Goal: Task Accomplishment & Management: Use online tool/utility

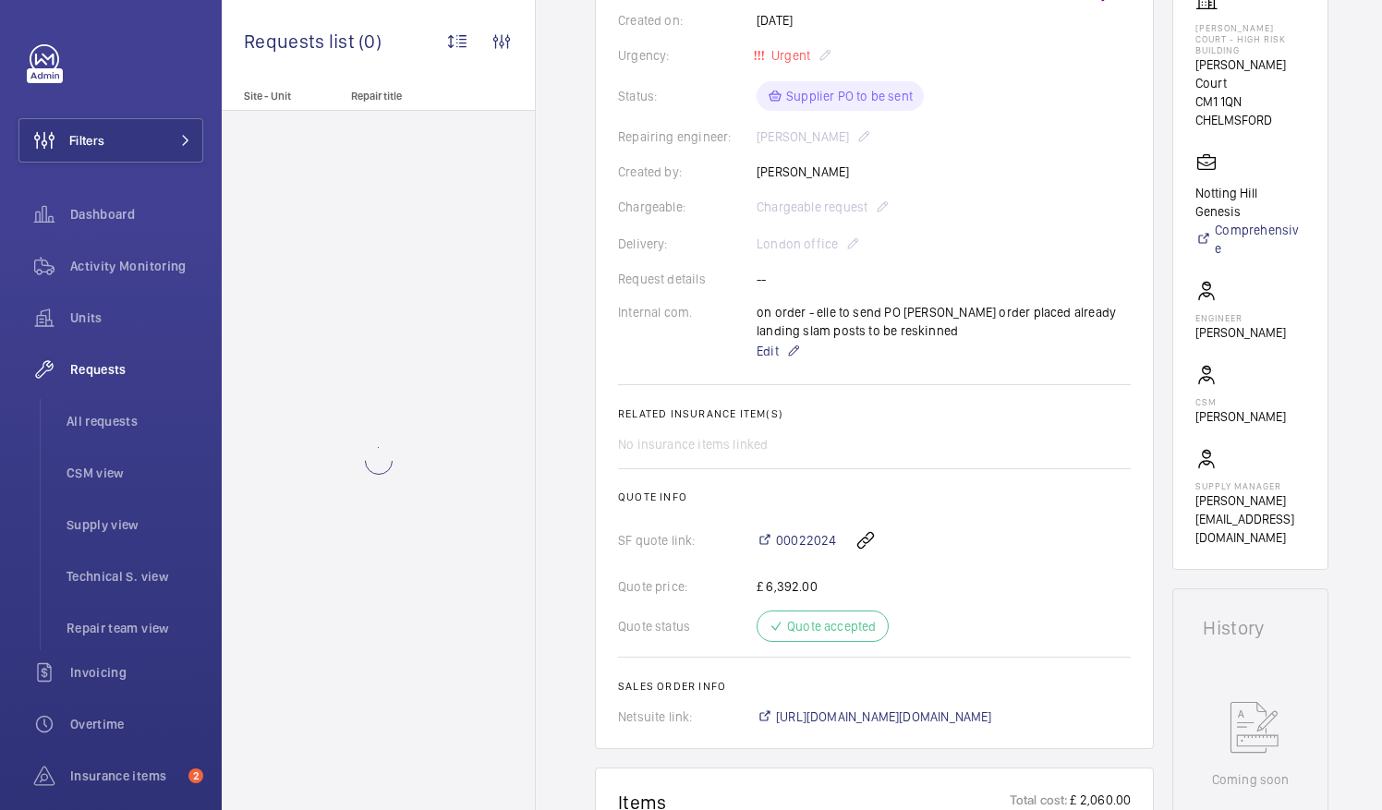
scroll to position [462, 0]
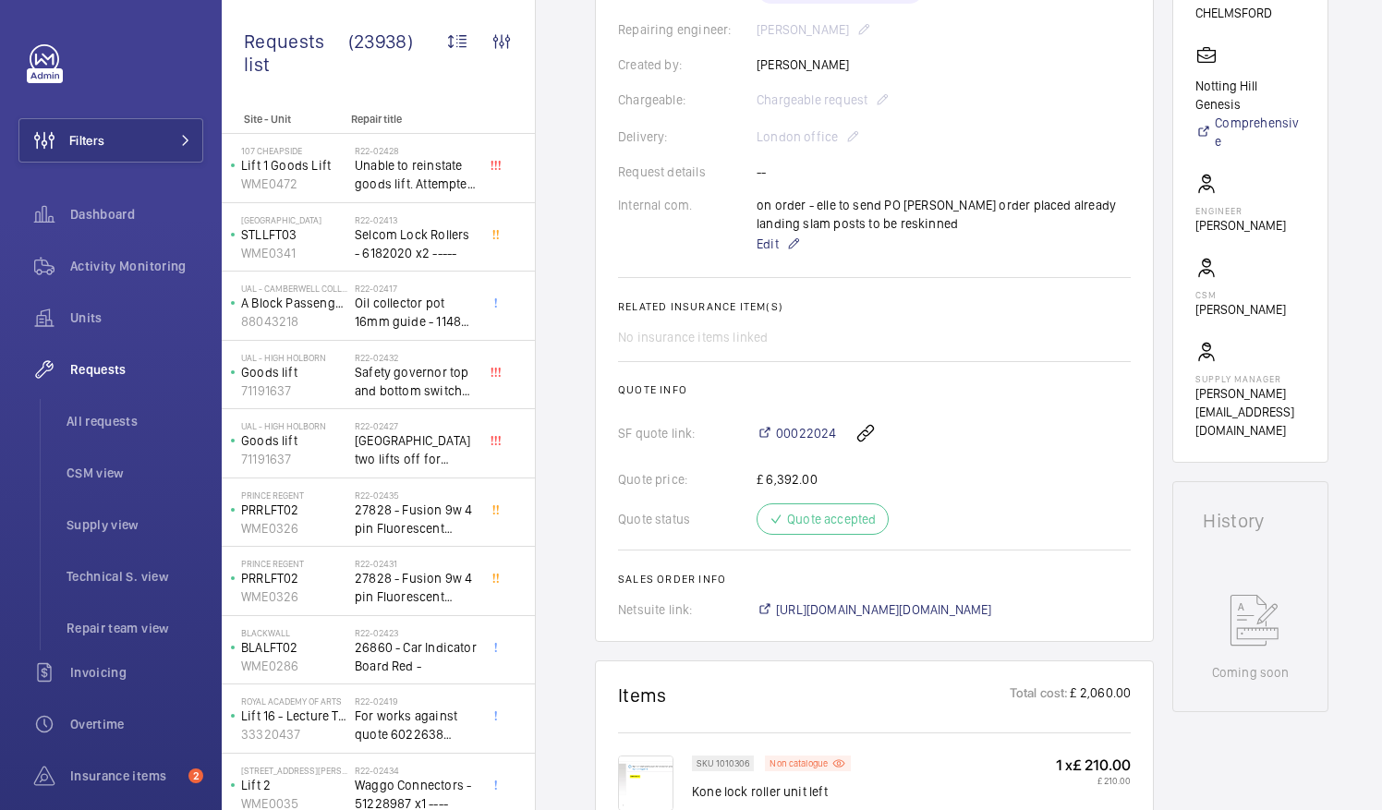
scroll to position [462, 0]
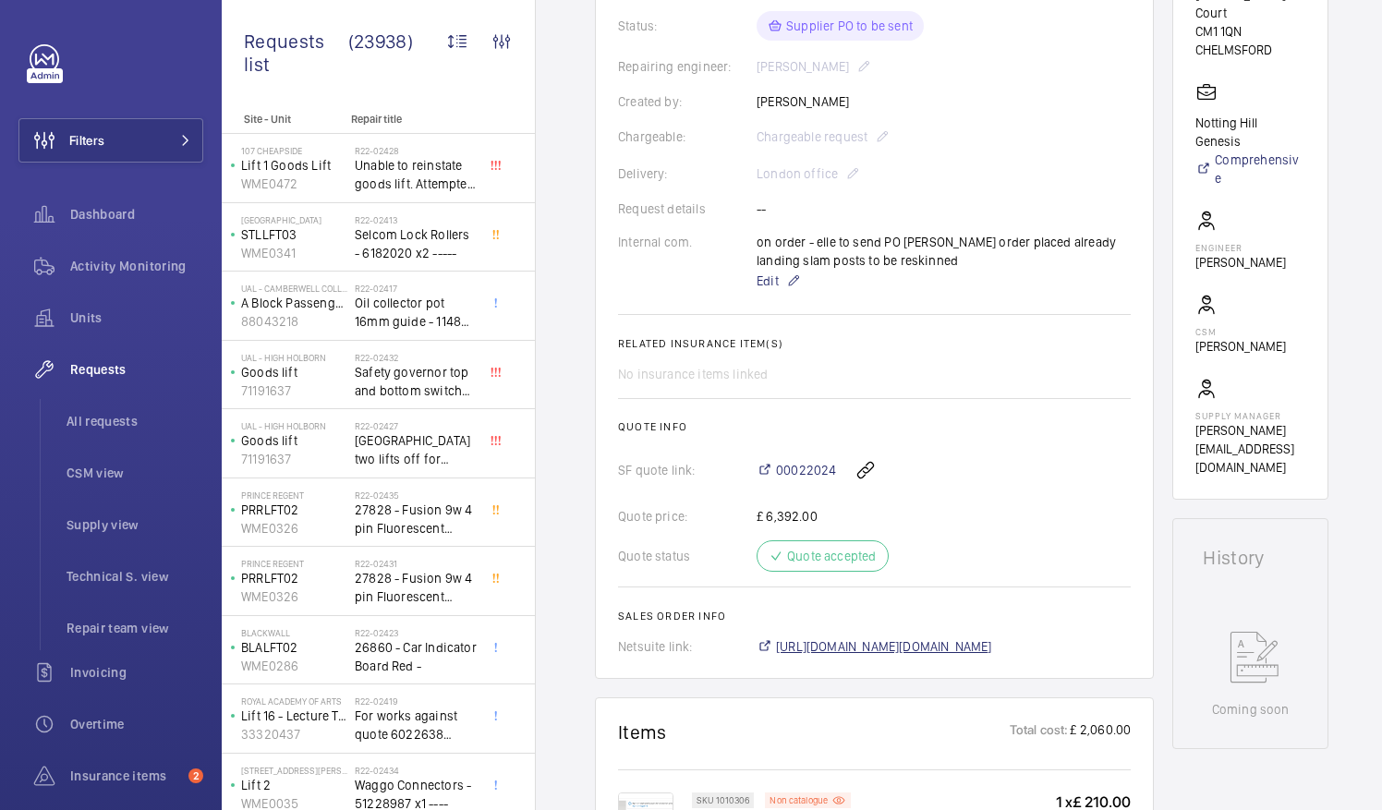
click at [953, 650] on span "https://6461500.app.netsuite.com/app/accounting/transactions/salesord.nl?id=301…" at bounding box center [884, 647] width 216 height 18
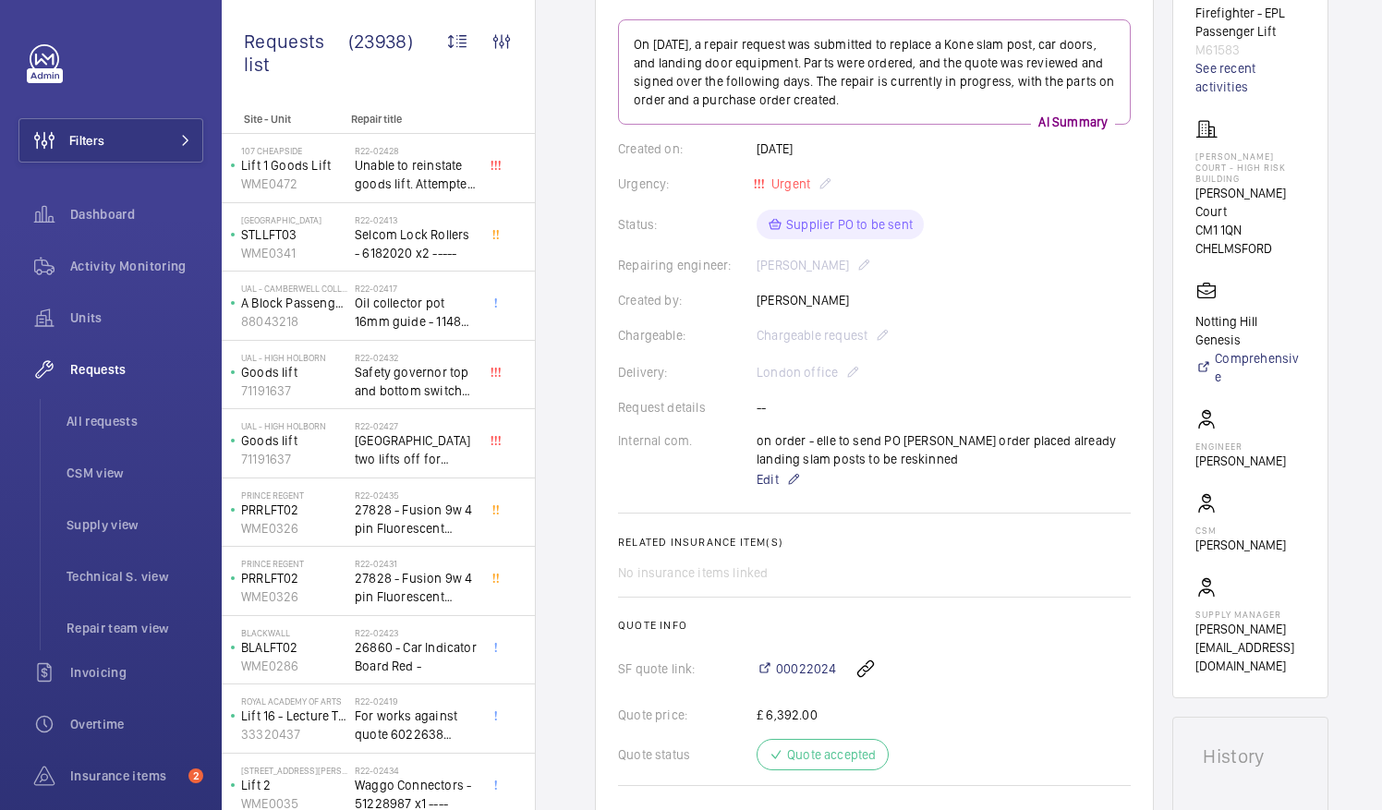
scroll to position [0, 0]
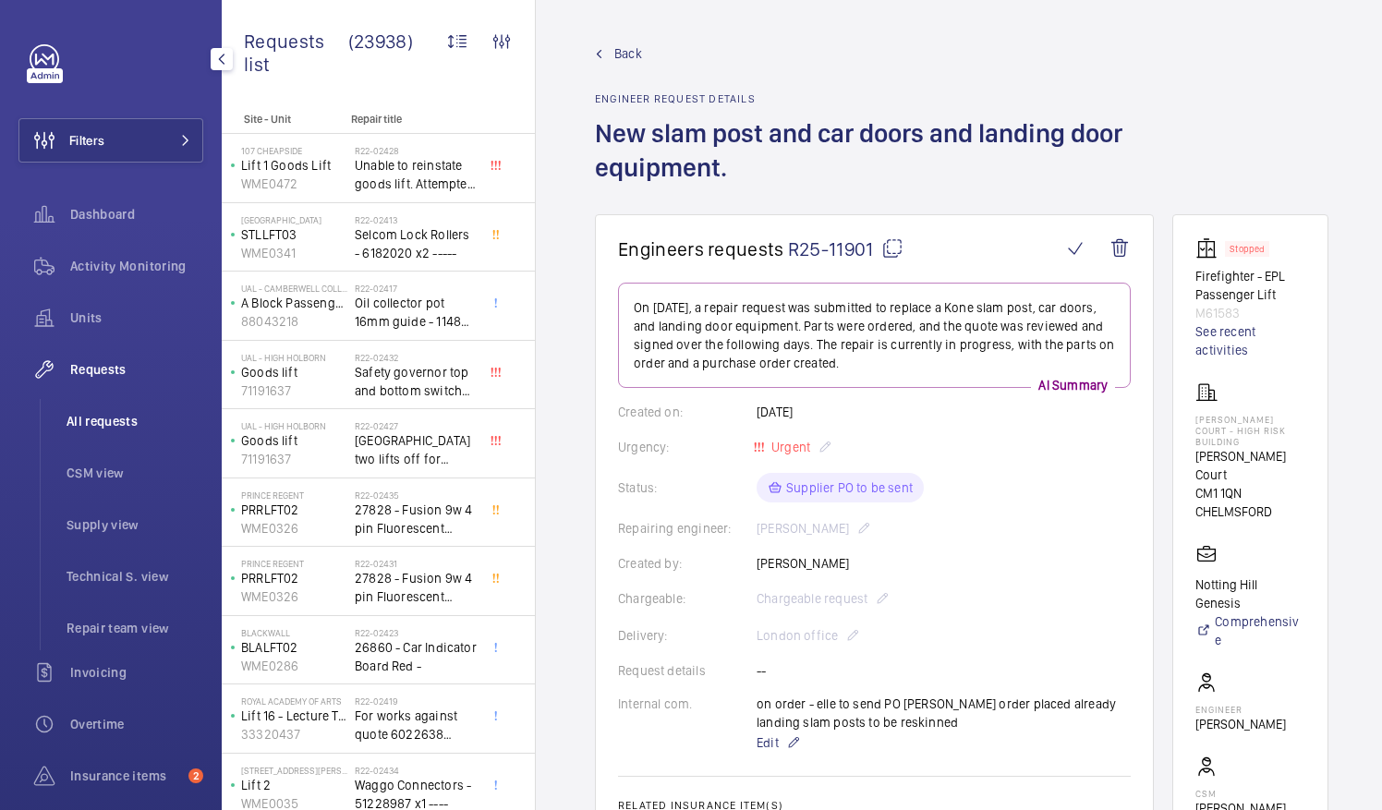
click at [102, 418] on span "All requests" at bounding box center [135, 421] width 137 height 18
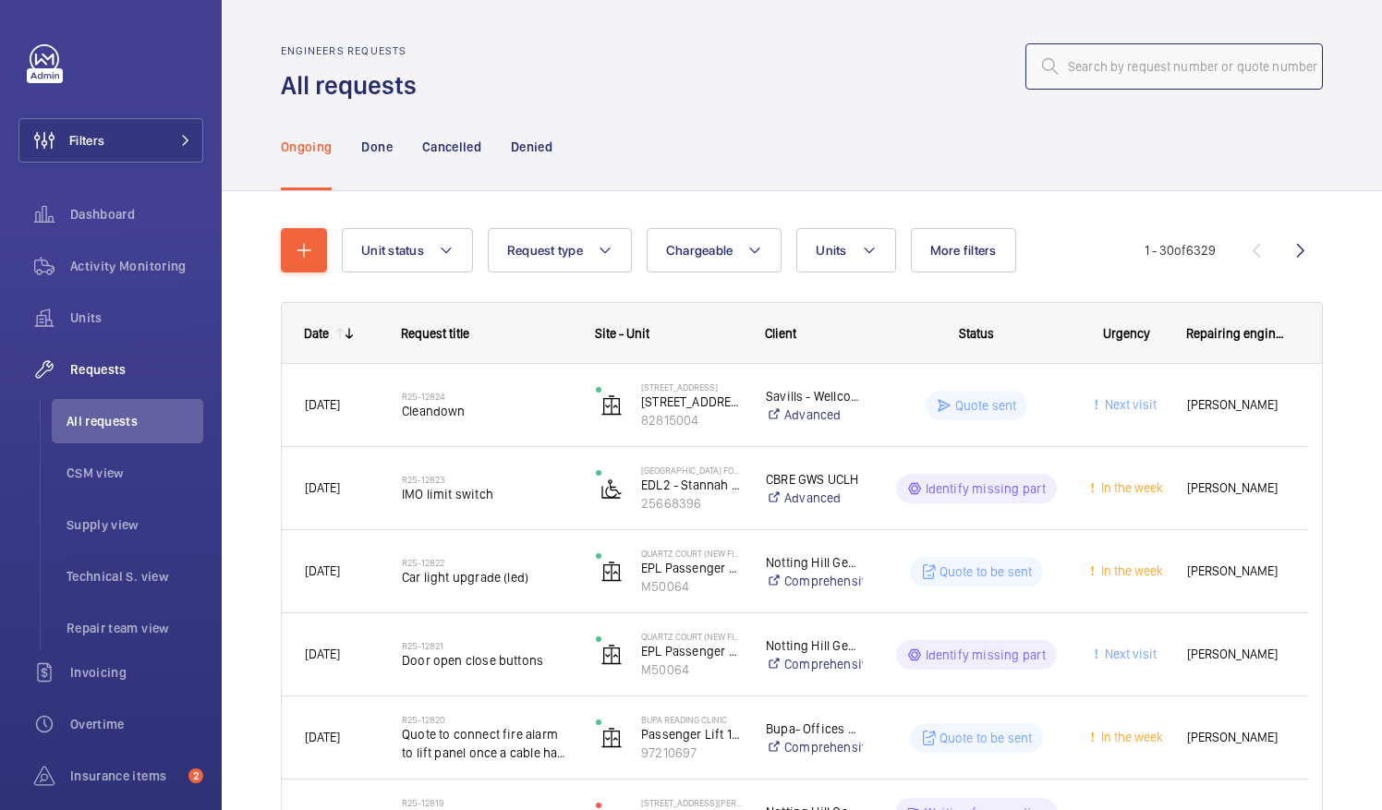
click at [1109, 71] on input "text" at bounding box center [1175, 66] width 298 height 46
paste input "R25-09153"
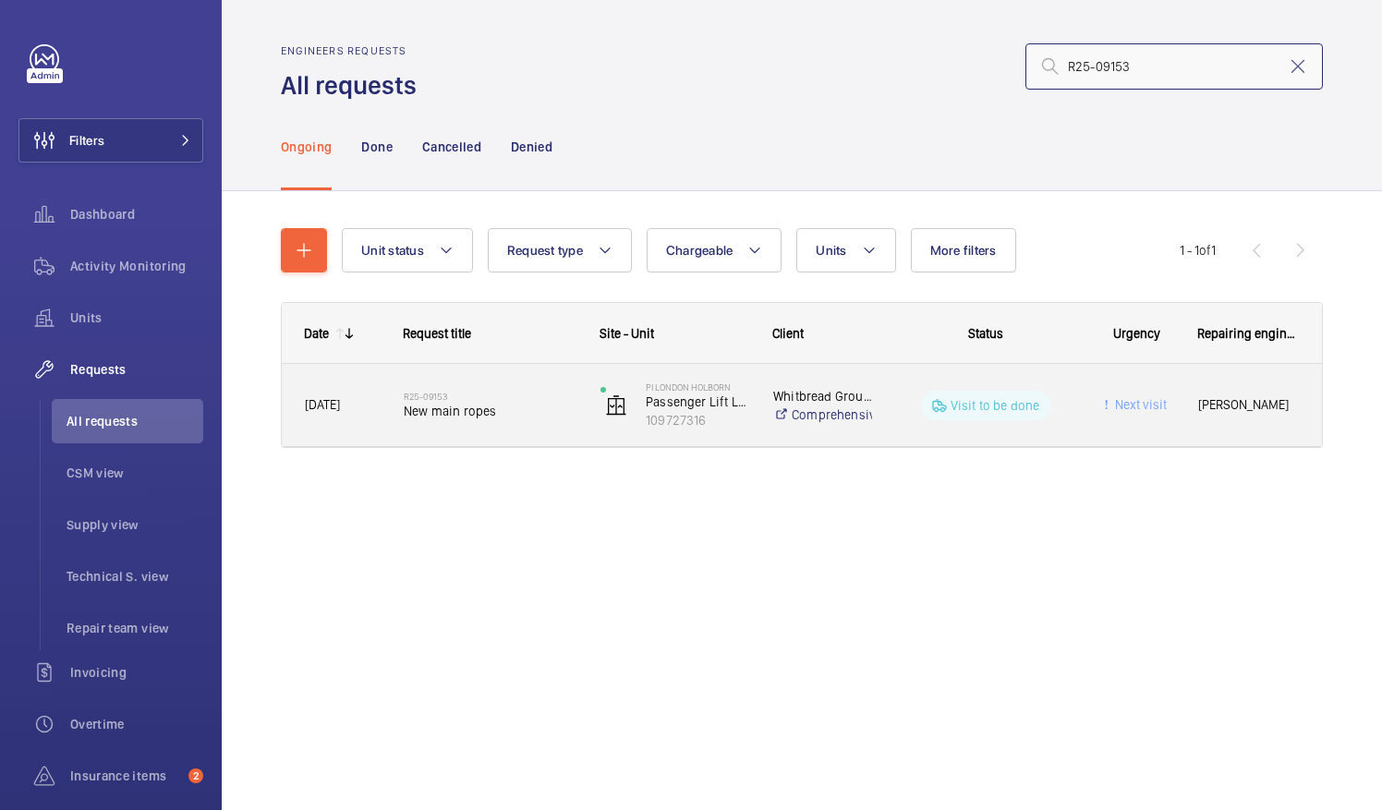
type input "R25-09153"
click at [464, 402] on span "New main ropes" at bounding box center [490, 411] width 173 height 18
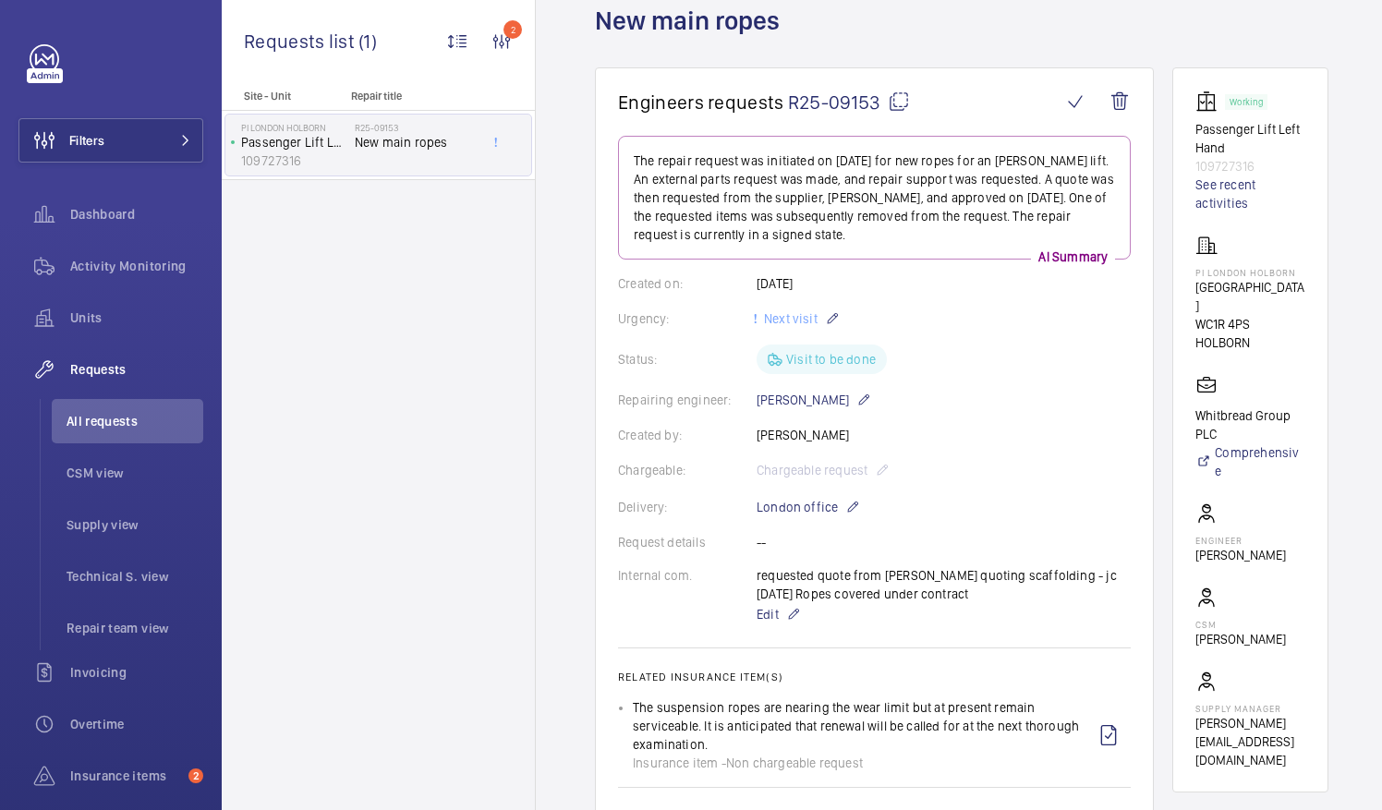
scroll to position [32, 0]
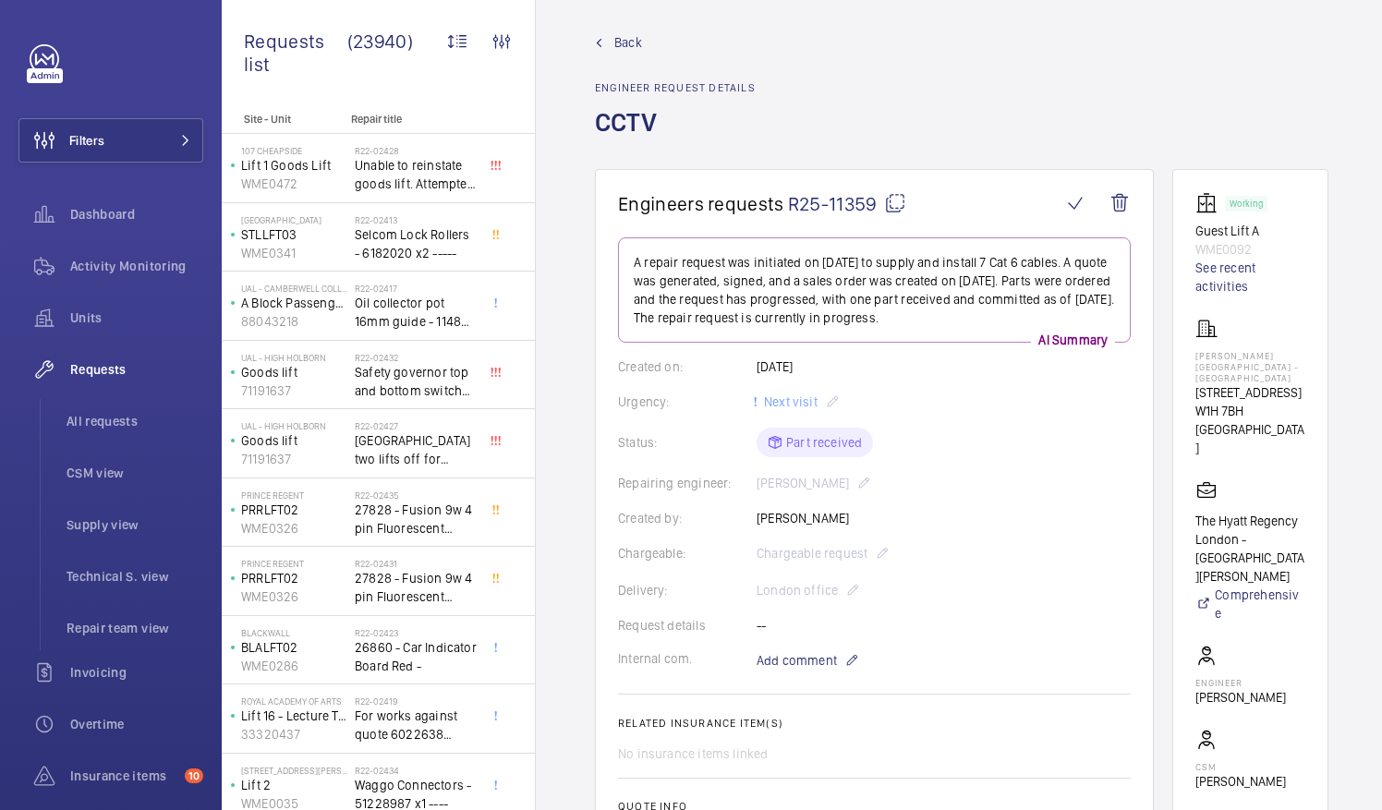
scroll to position [10, 0]
click at [129, 427] on span "All requests" at bounding box center [135, 421] width 137 height 18
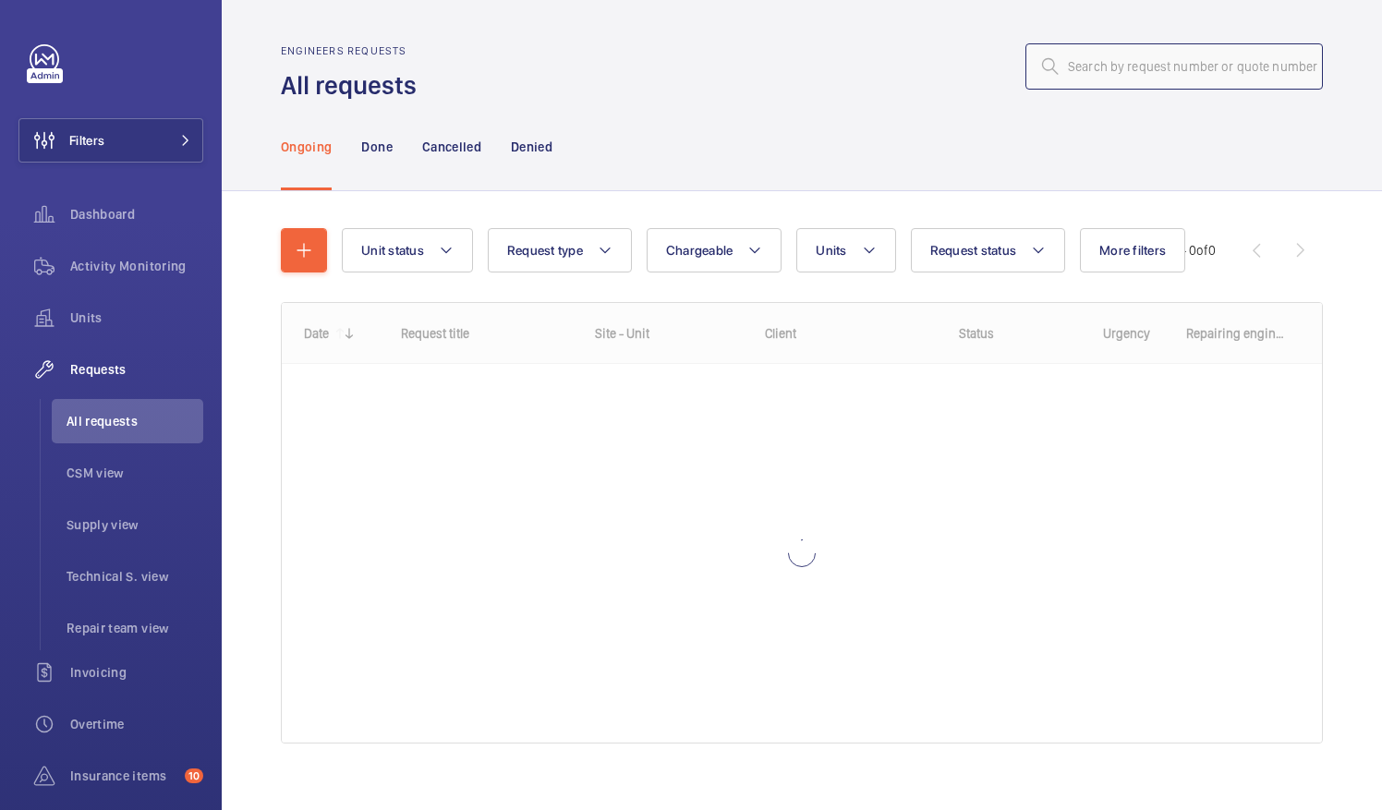
click at [1059, 67] on input "text" at bounding box center [1175, 66] width 298 height 46
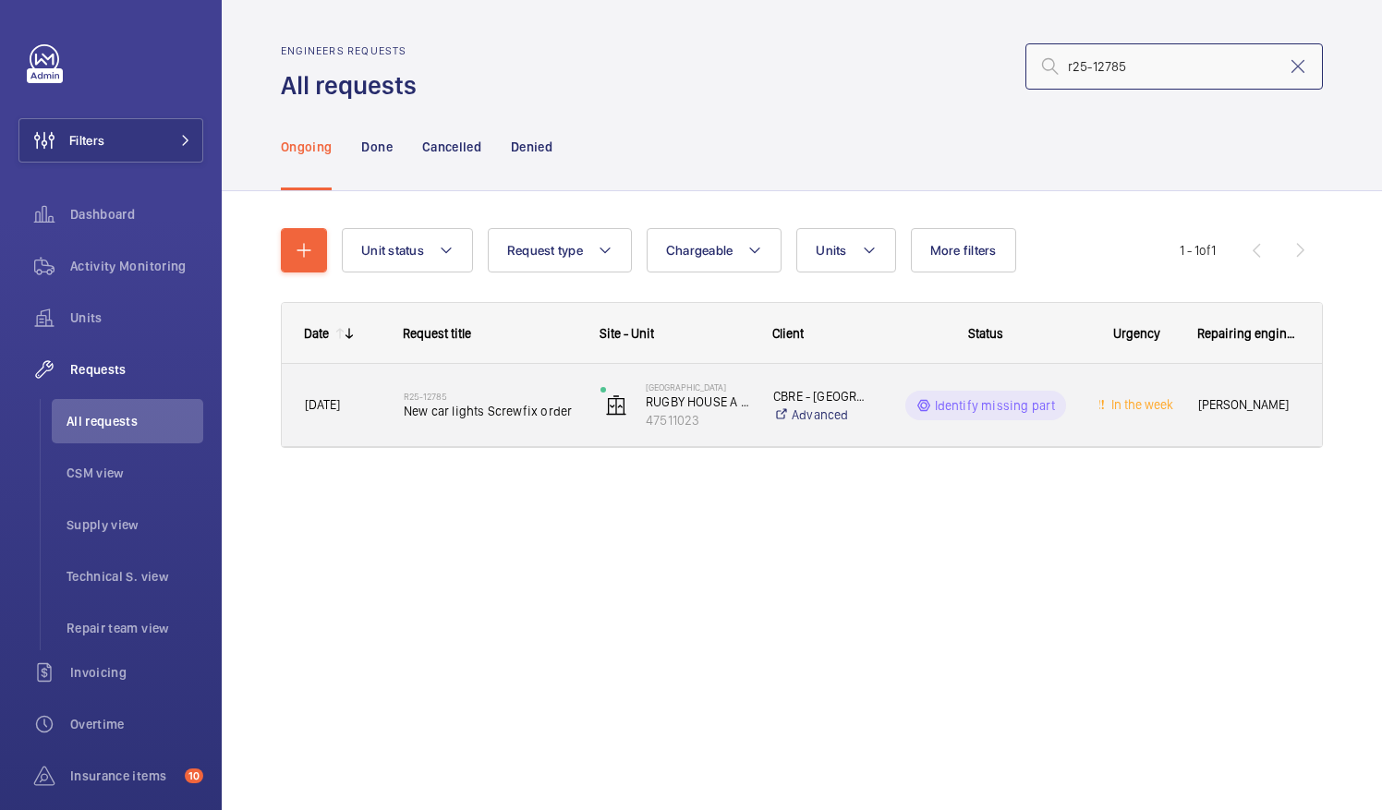
type input "r25-12785"
click at [511, 414] on span "New car lights Screwfix order" at bounding box center [490, 411] width 173 height 18
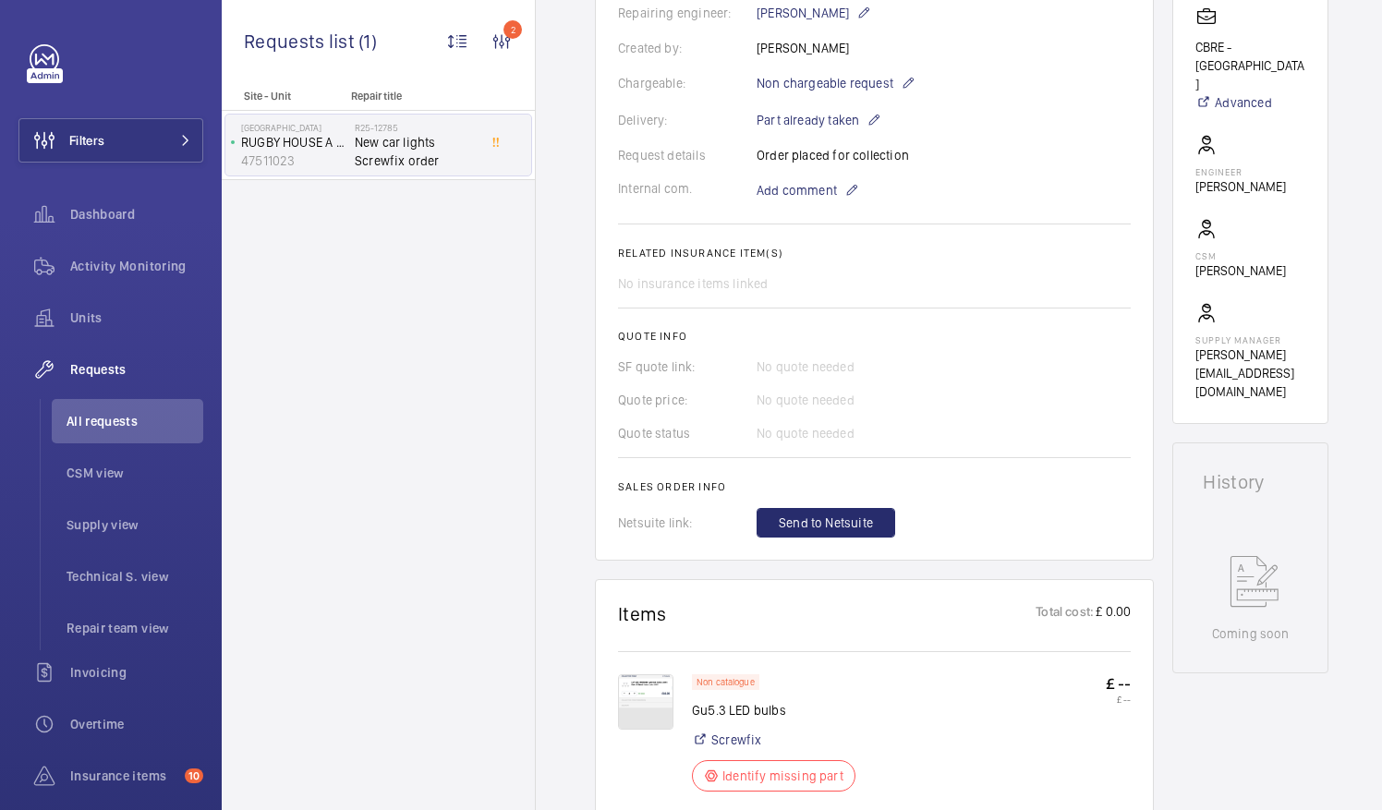
scroll to position [480, 0]
click at [857, 530] on span "Send to Netsuite" at bounding box center [826, 524] width 94 height 18
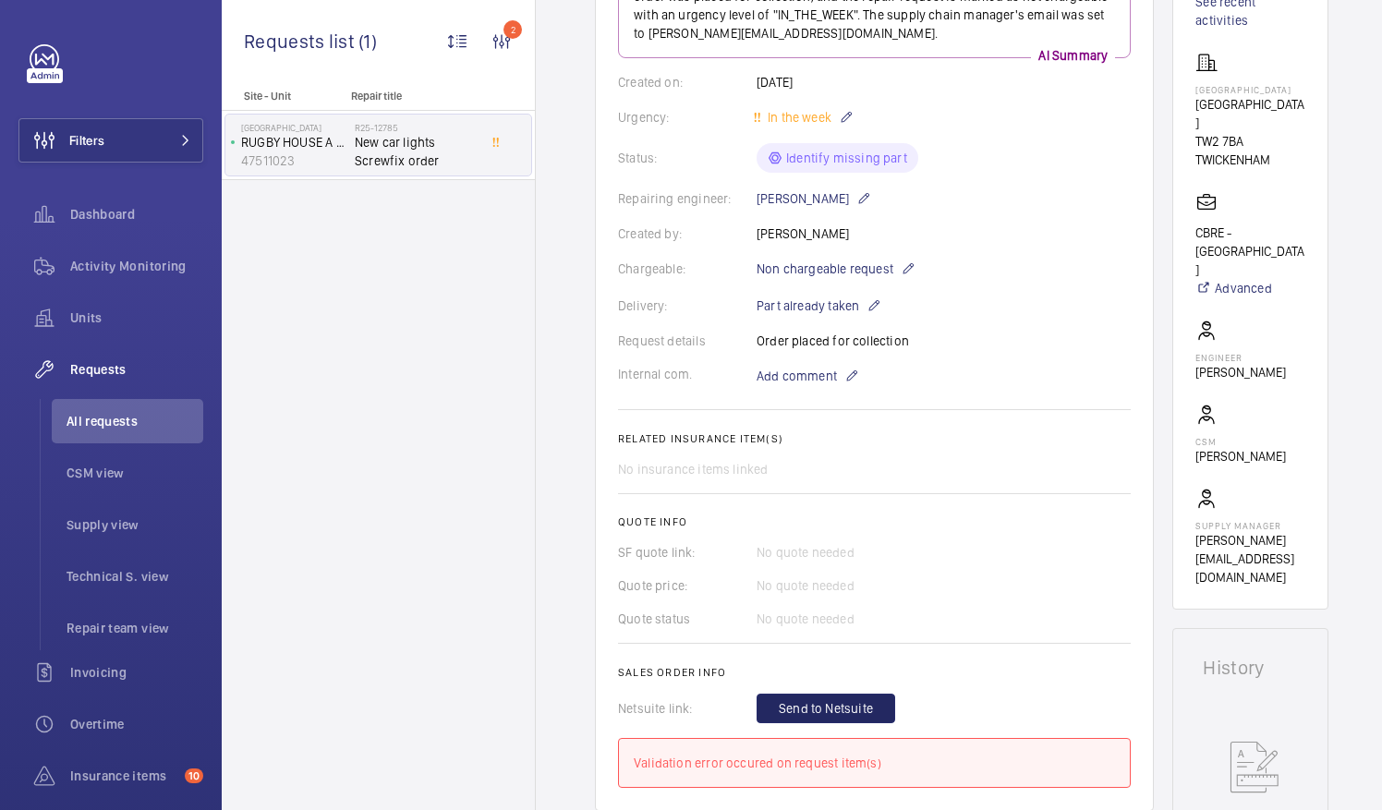
scroll to position [0, 0]
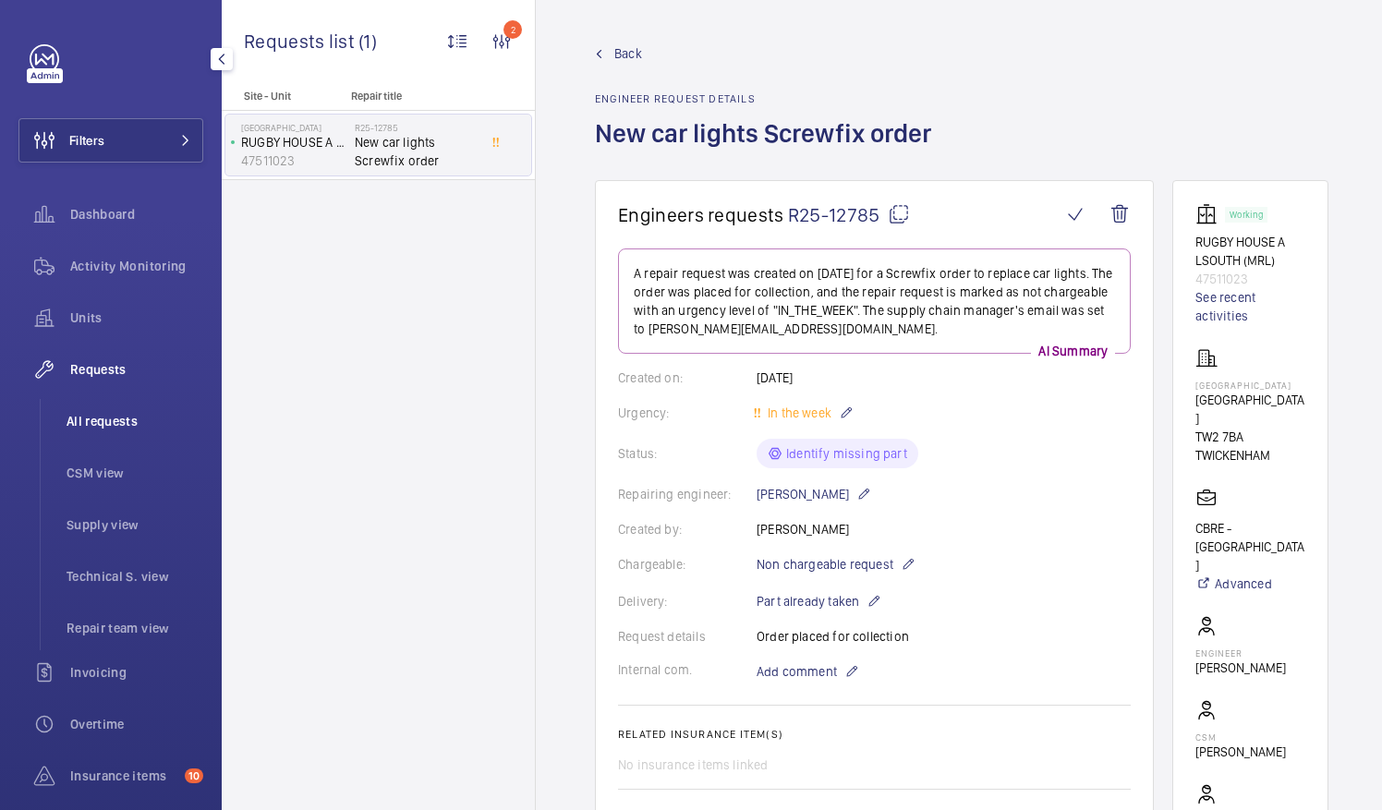
click at [113, 424] on span "All requests" at bounding box center [135, 421] width 137 height 18
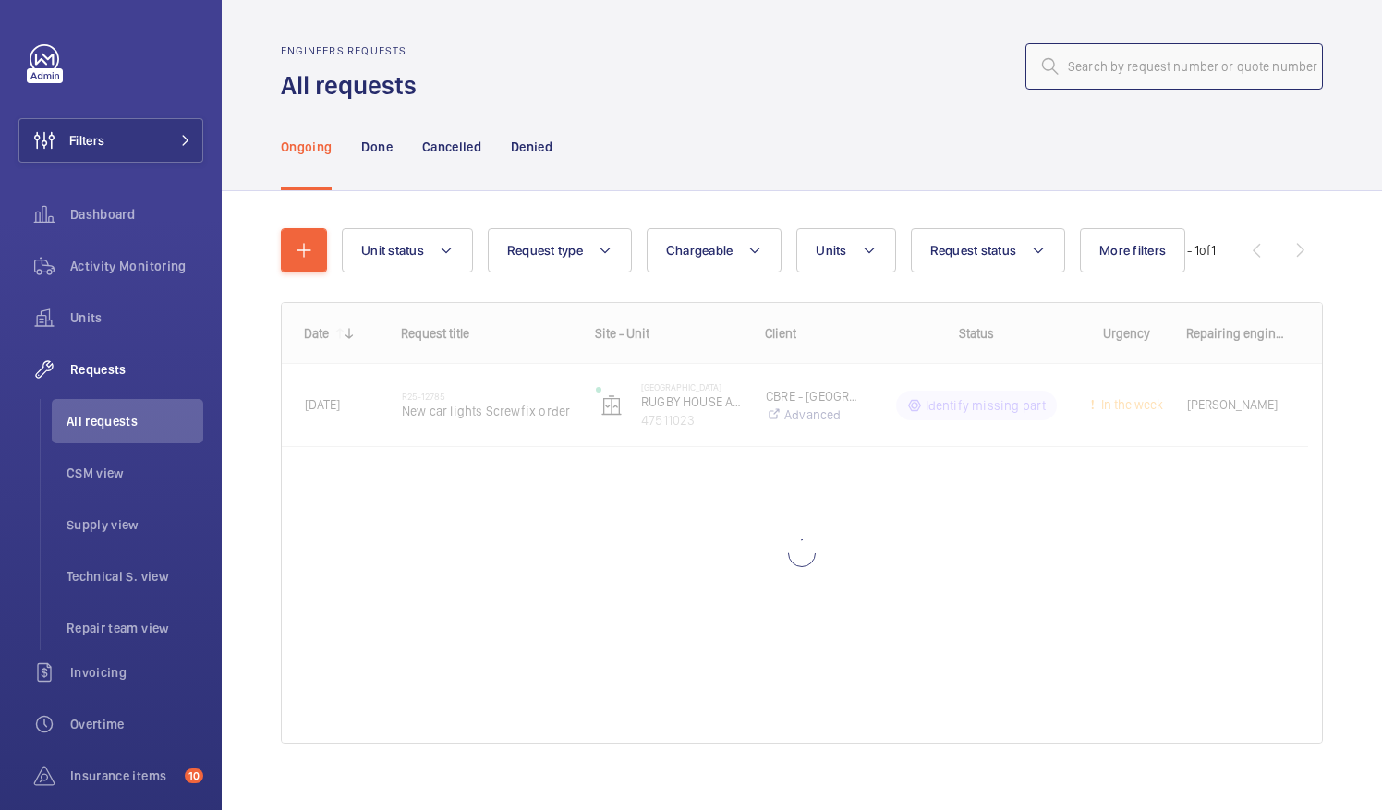
click at [1072, 67] on input "text" at bounding box center [1175, 66] width 298 height 46
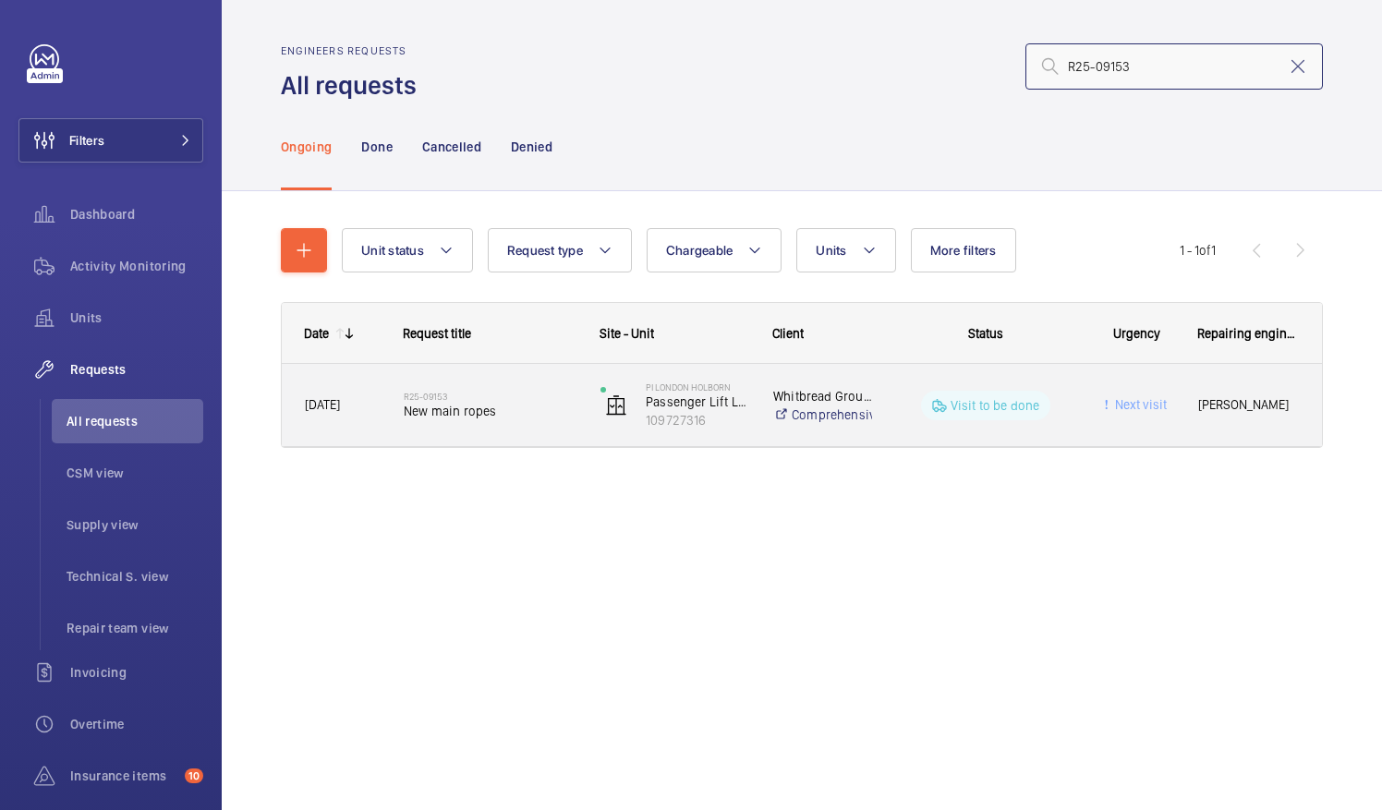
type input "R25-09153"
click at [445, 414] on span "New main ropes" at bounding box center [490, 411] width 173 height 18
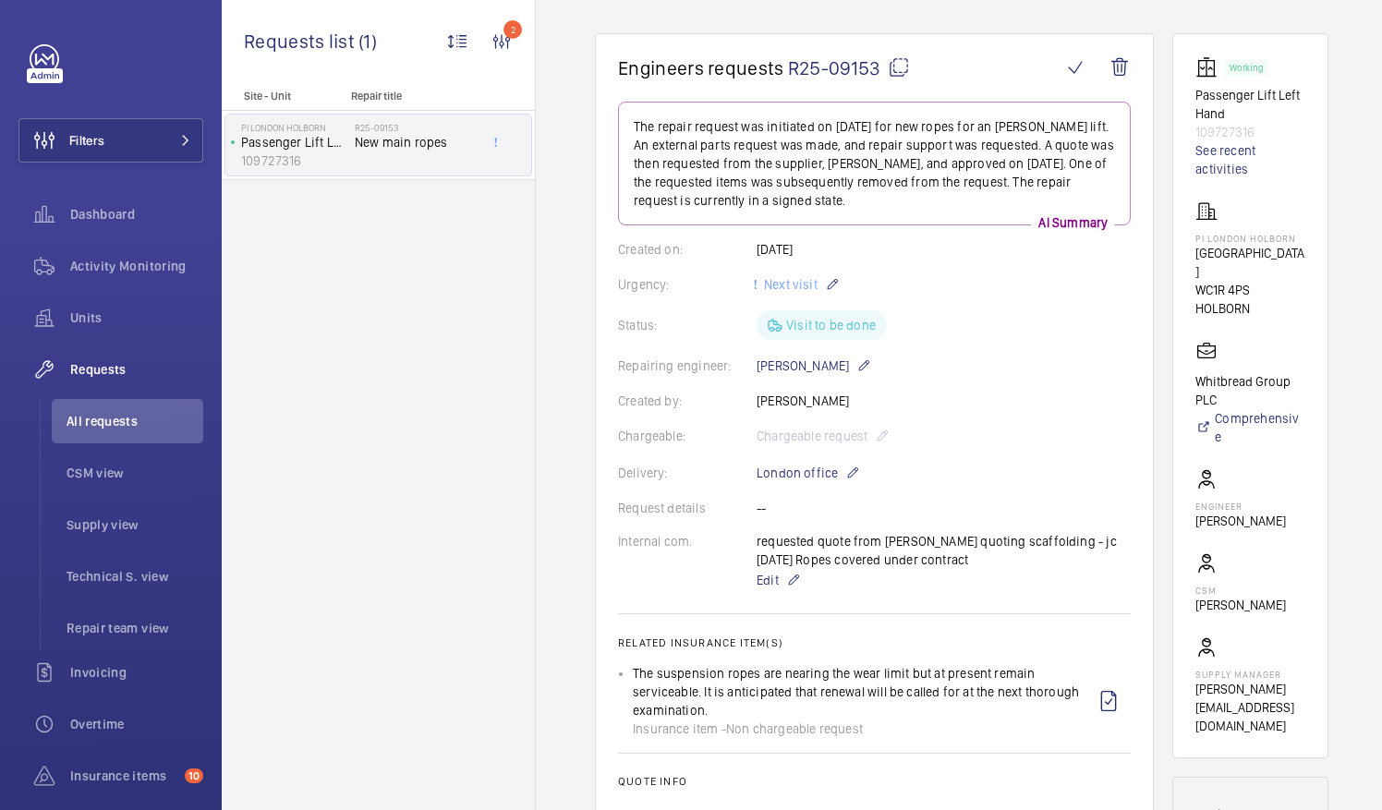
scroll to position [151, 0]
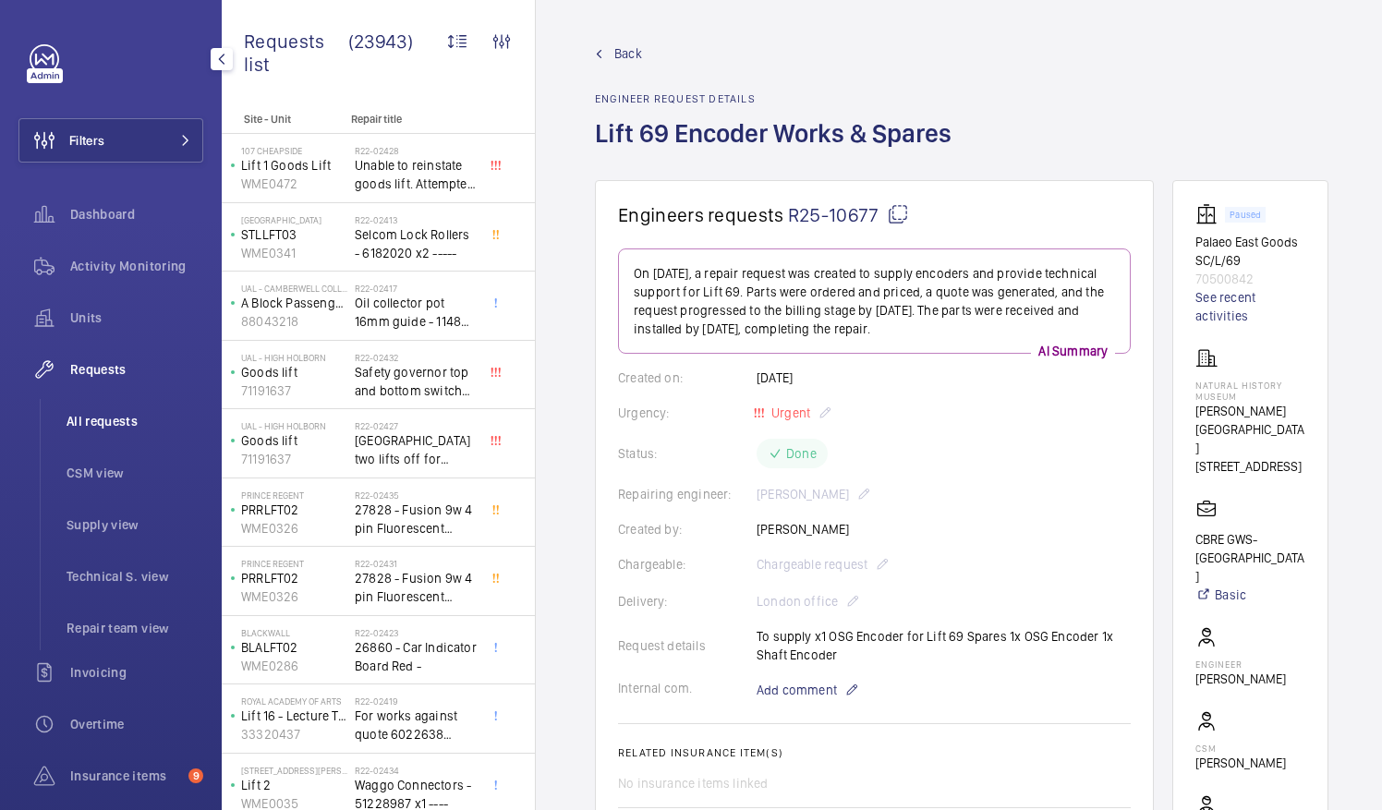
click at [121, 421] on span "All requests" at bounding box center [135, 421] width 137 height 18
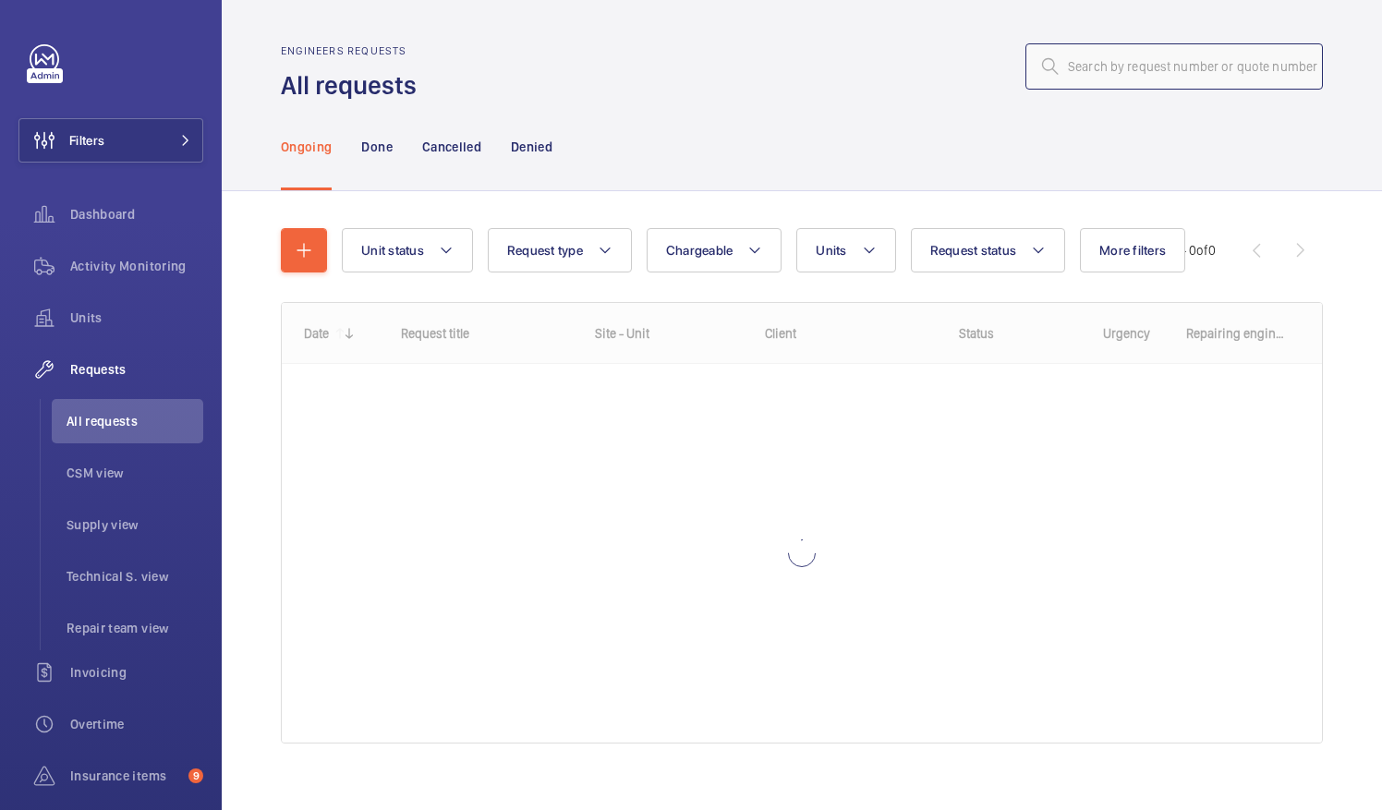
click at [1097, 66] on input "text" at bounding box center [1175, 66] width 298 height 46
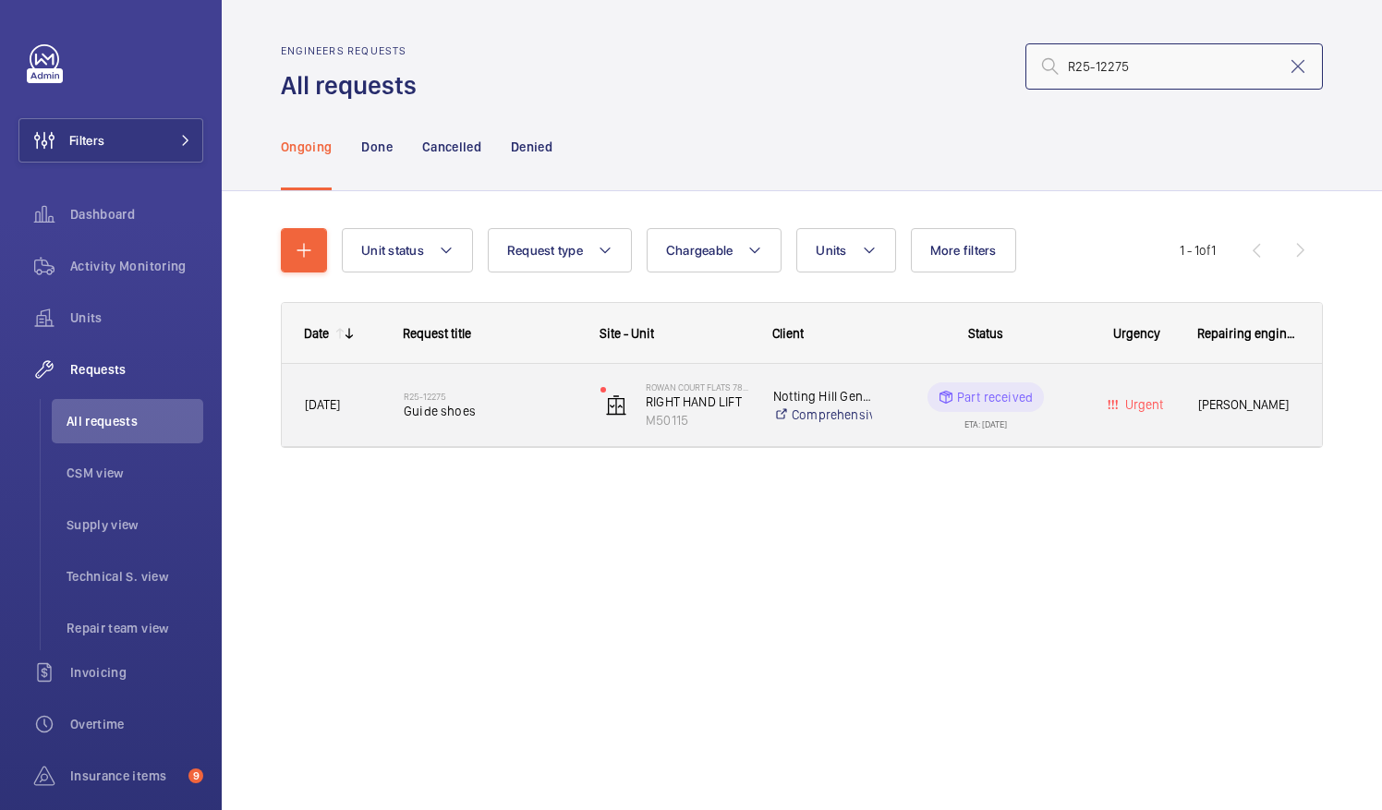
type input "R25-12275"
click at [456, 414] on span "Guide shoes" at bounding box center [490, 411] width 173 height 18
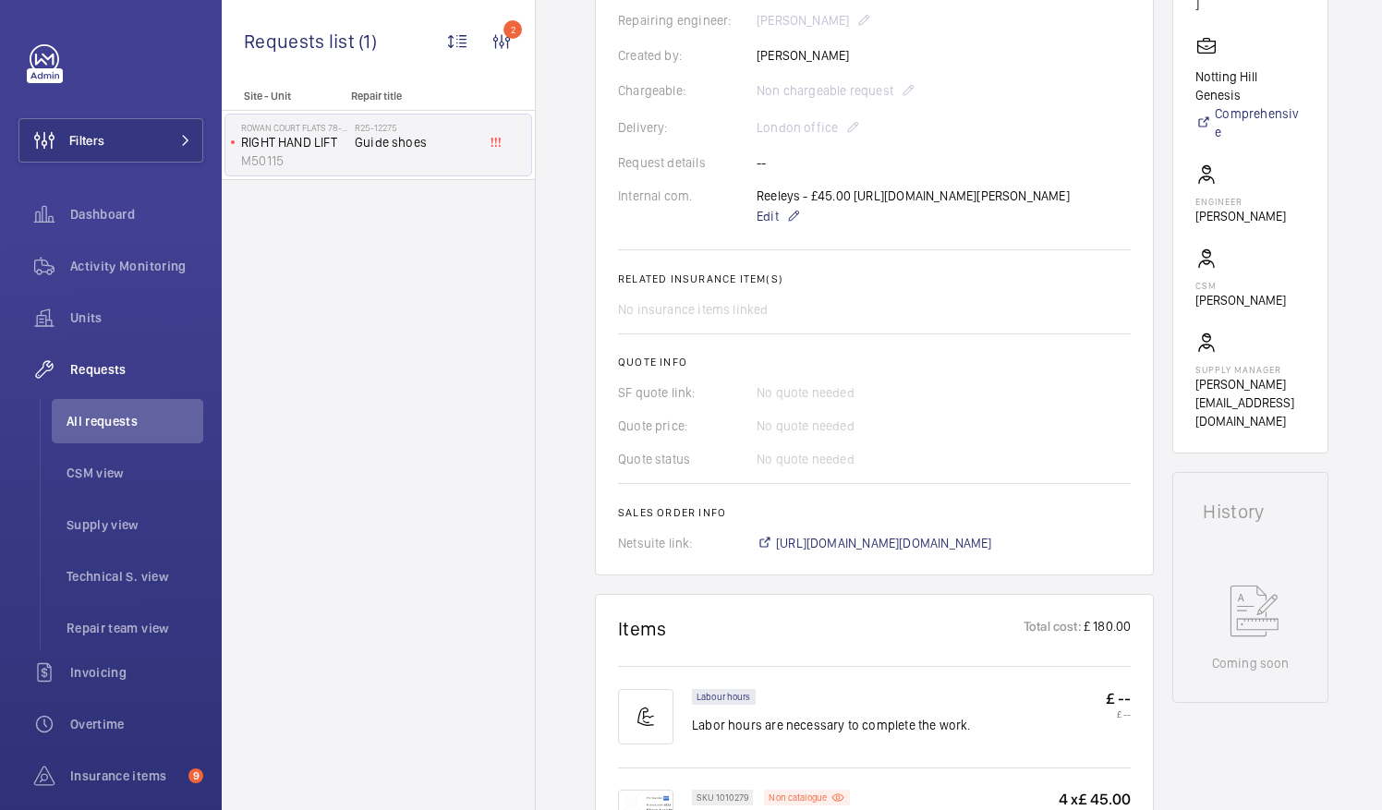
scroll to position [476, 0]
click at [992, 551] on span "https://6461500.app.netsuite.com/app/accounting/transactions/salesord.nl?id=300…" at bounding box center [884, 541] width 216 height 18
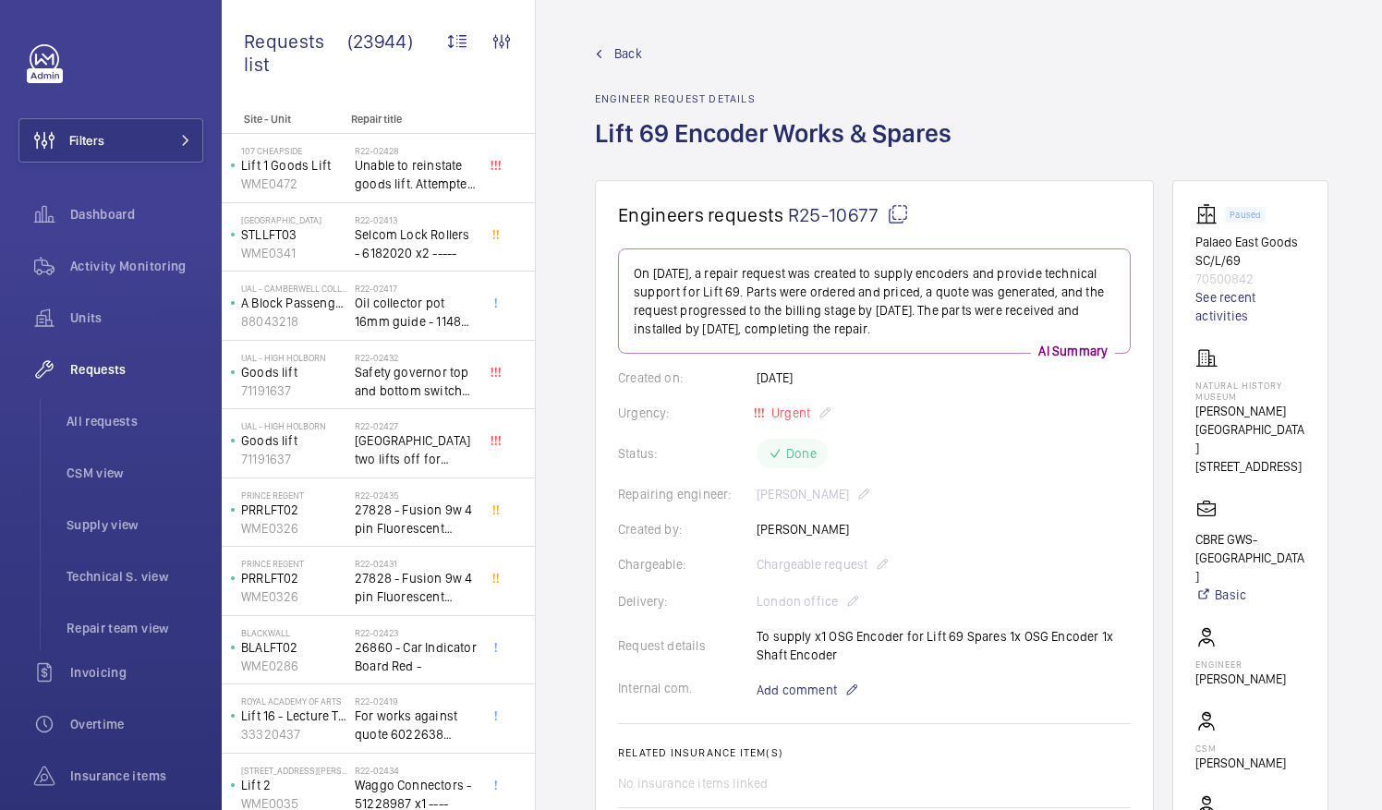
click at [890, 212] on mat-icon at bounding box center [898, 214] width 22 height 22
drag, startPoint x: 1217, startPoint y: 382, endPoint x: 1258, endPoint y: 395, distance: 43.8
click at [1258, 395] on p "Natural History Museum" at bounding box center [1251, 391] width 110 height 22
drag, startPoint x: 1258, startPoint y: 395, endPoint x: 1238, endPoint y: 397, distance: 20.4
copy p "Natural History Museum"
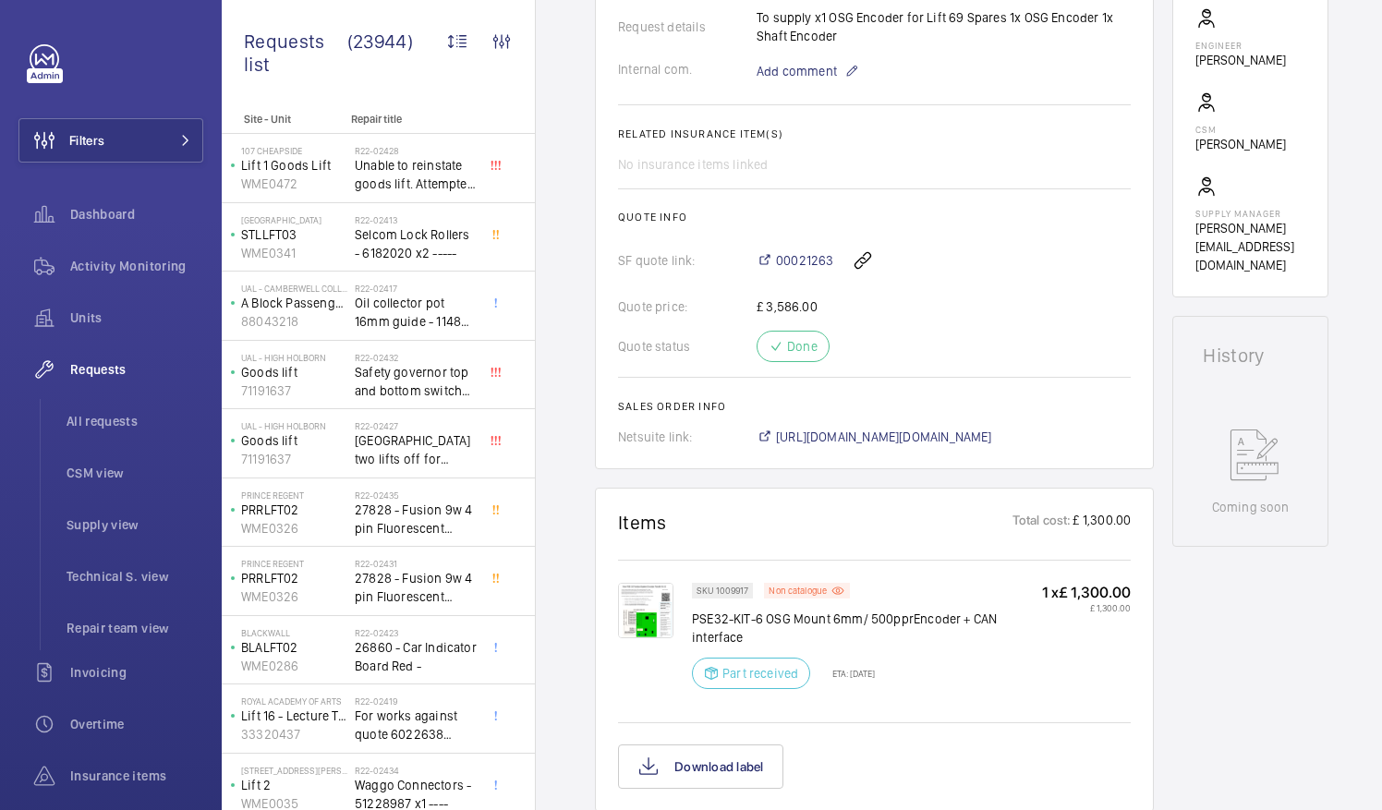
scroll to position [623, 0]
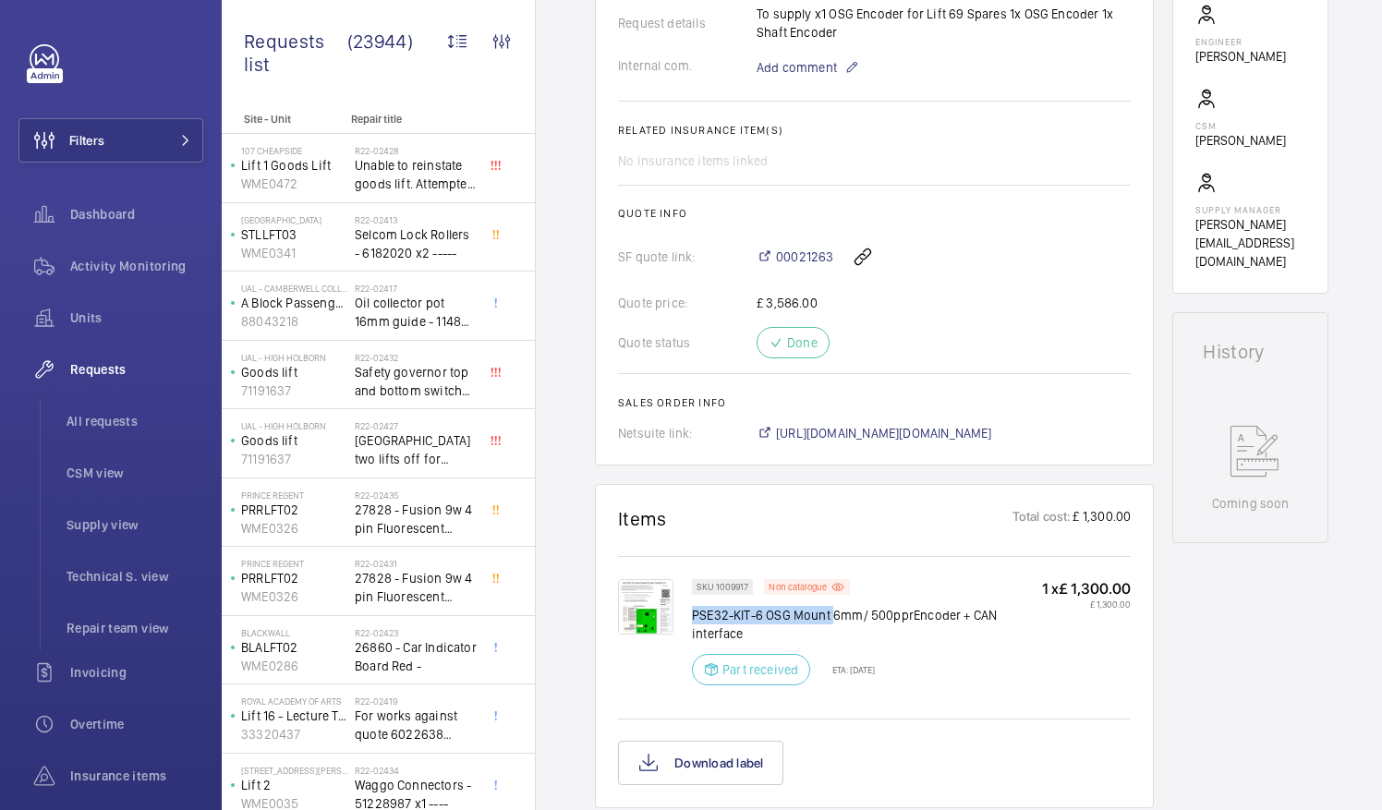
drag, startPoint x: 694, startPoint y: 610, endPoint x: 831, endPoint y: 601, distance: 137.1
click at [831, 601] on div "SKU 1009917 Non catalogue PSE32-KIT-6 OSG Mount 6mm/ 500pprEncoder + CAN interf…" at bounding box center [867, 637] width 350 height 117
drag, startPoint x: 831, startPoint y: 601, endPoint x: 813, endPoint y: 616, distance: 23.6
copy p "PSE32-KIT-6 OSG Mount"
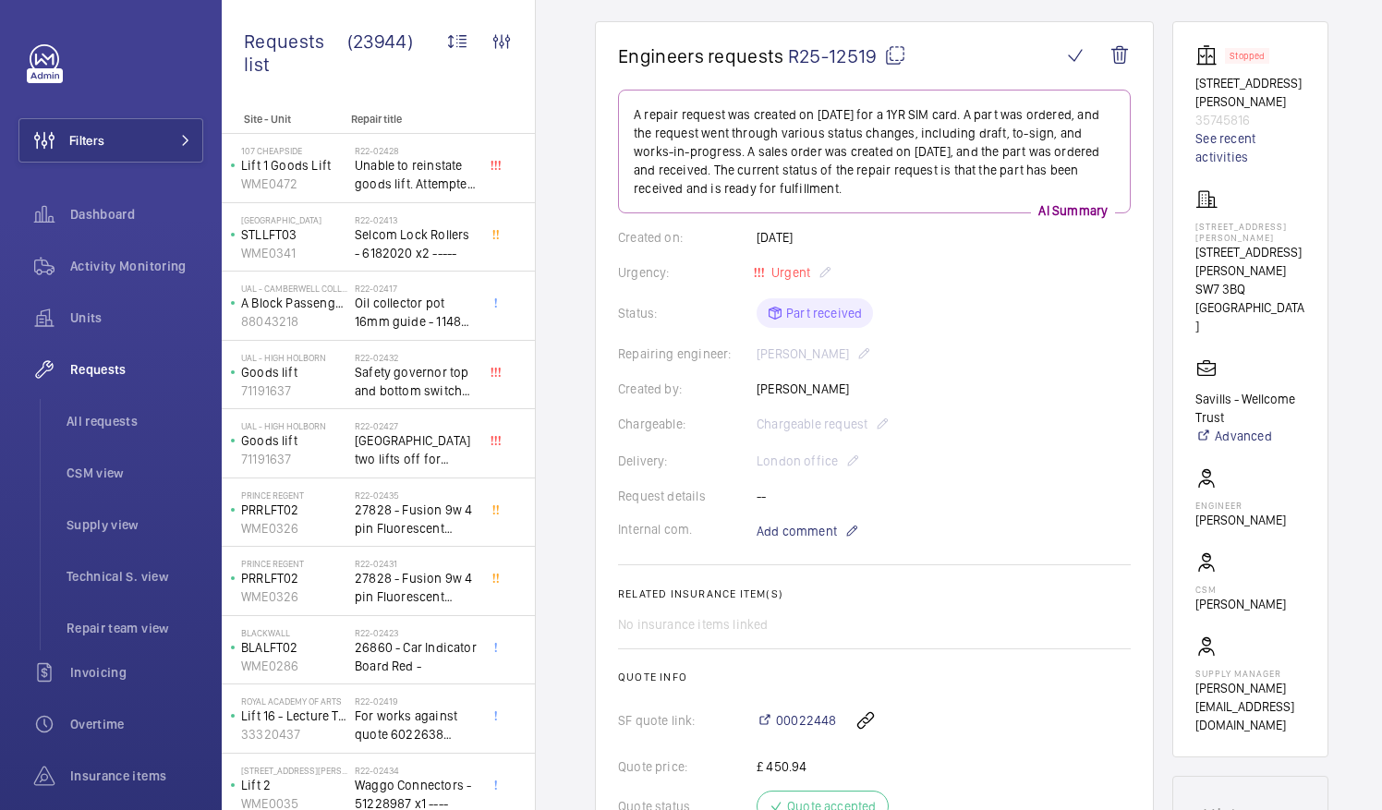
scroll to position [158, 0]
click at [892, 51] on mat-icon at bounding box center [895, 56] width 22 height 22
drag, startPoint x: 1218, startPoint y: 240, endPoint x: 1276, endPoint y: 253, distance: 59.6
click at [1276, 253] on p "70 EVELYN GARDENS" at bounding box center [1251, 262] width 110 height 37
drag, startPoint x: 1276, startPoint y: 253, endPoint x: 1245, endPoint y: 249, distance: 31.8
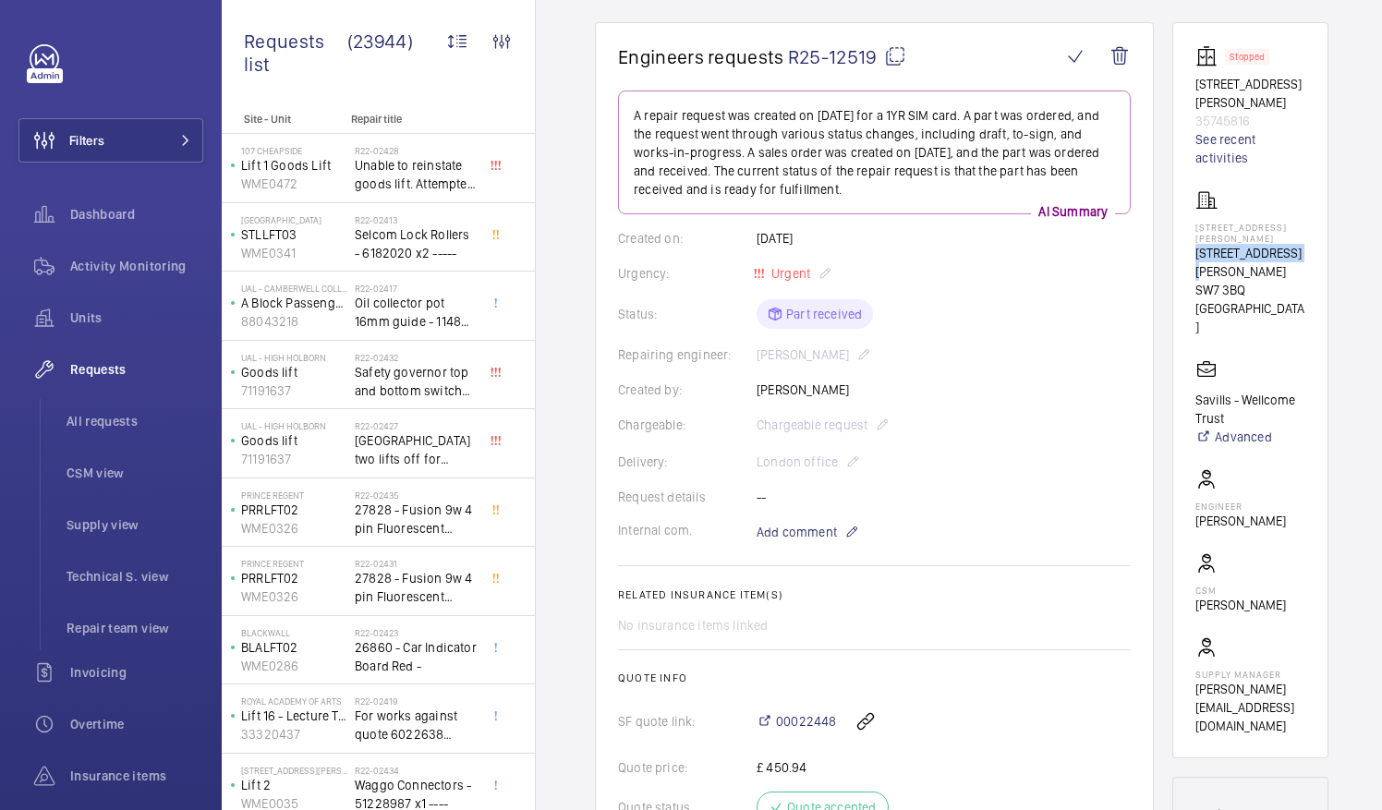
copy p "70 EVELYN GARDENS"
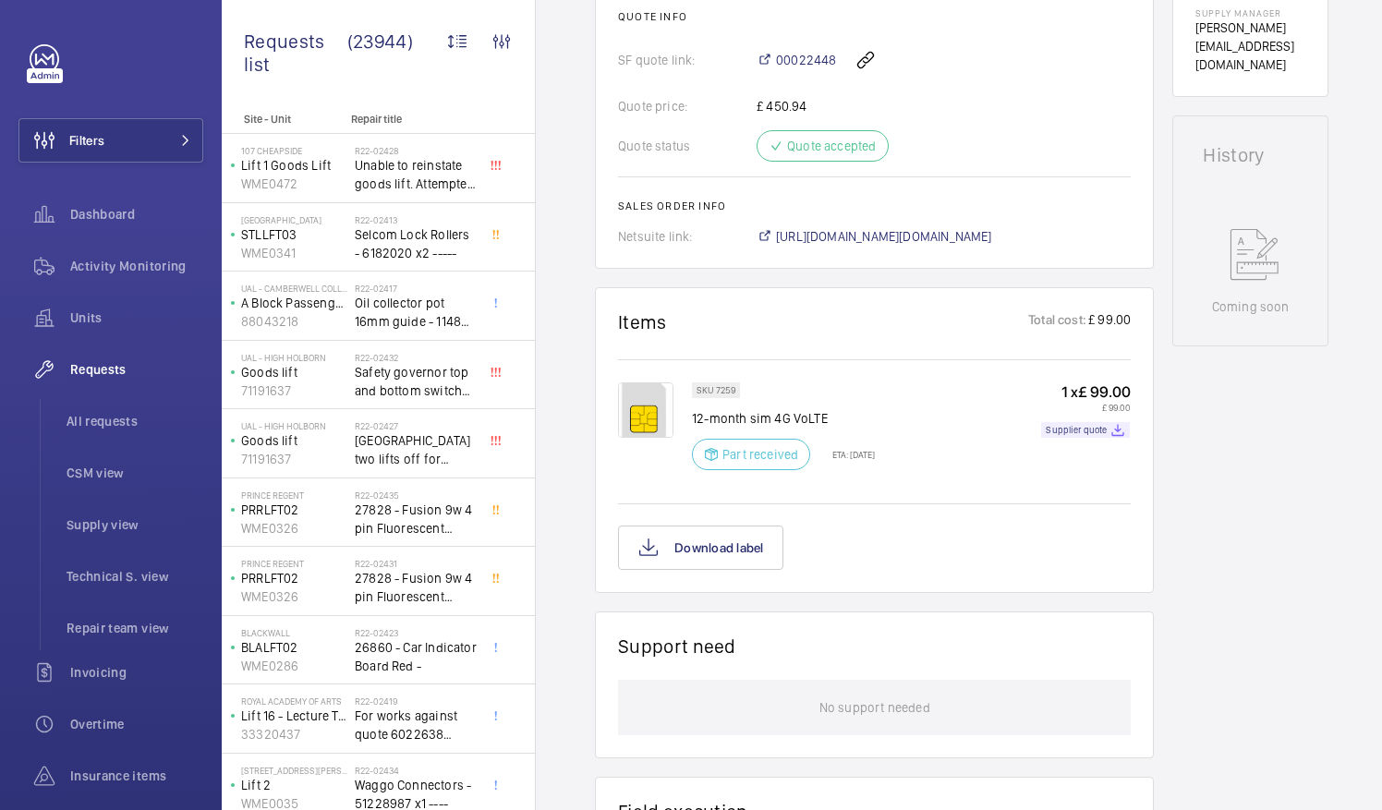
scroll to position [823, 0]
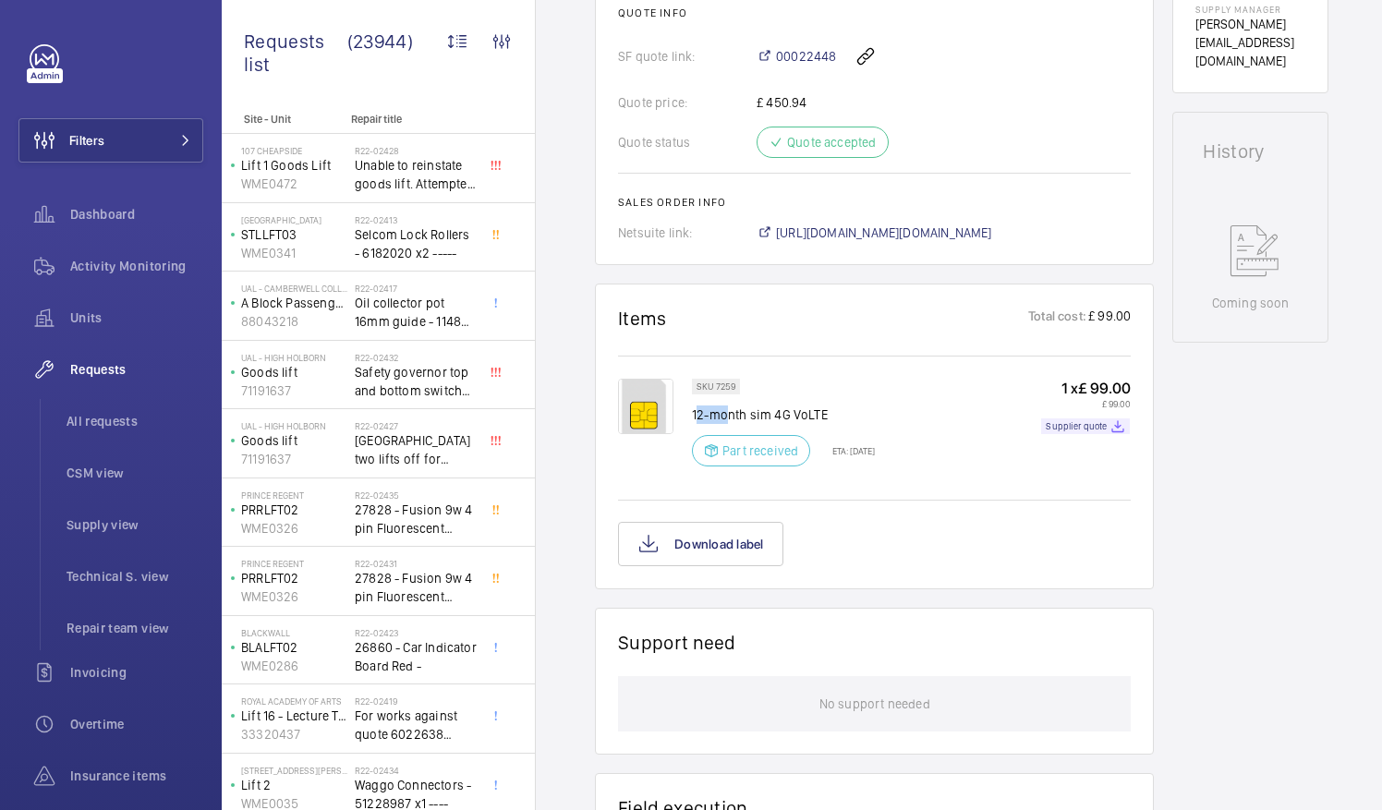
drag, startPoint x: 695, startPoint y: 409, endPoint x: 728, endPoint y: 416, distance: 33.9
click at [728, 416] on p "12-month sim 4G VoLTE" at bounding box center [783, 415] width 183 height 18
drag, startPoint x: 728, startPoint y: 416, endPoint x: 687, endPoint y: 408, distance: 41.3
click at [687, 408] on div at bounding box center [655, 428] width 74 height 99
drag, startPoint x: 694, startPoint y: 407, endPoint x: 775, endPoint y: 417, distance: 81.9
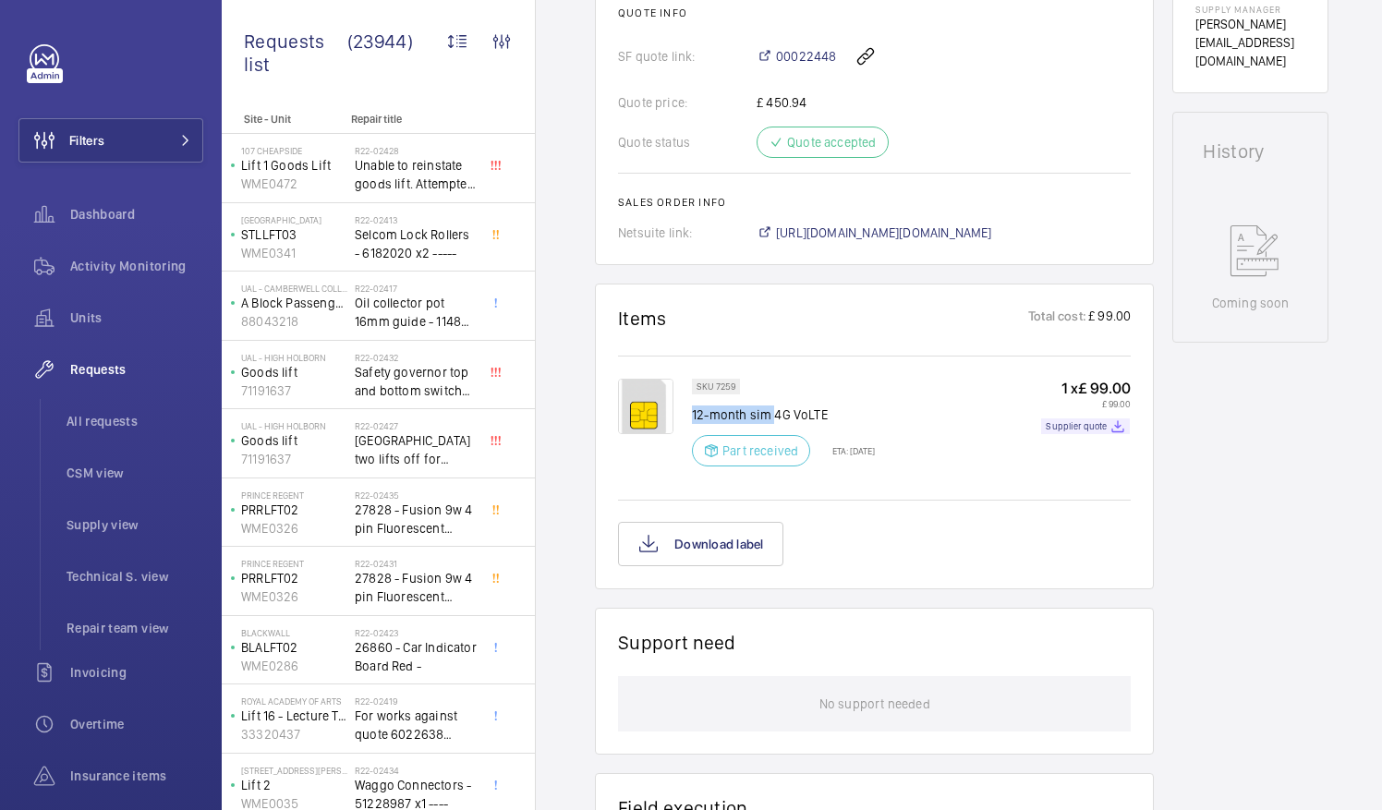
click at [775, 417] on p "12-month sim 4G VoLTE" at bounding box center [783, 415] width 183 height 18
drag, startPoint x: 775, startPoint y: 417, endPoint x: 748, endPoint y: 412, distance: 28.1
copy p "12-month sim"
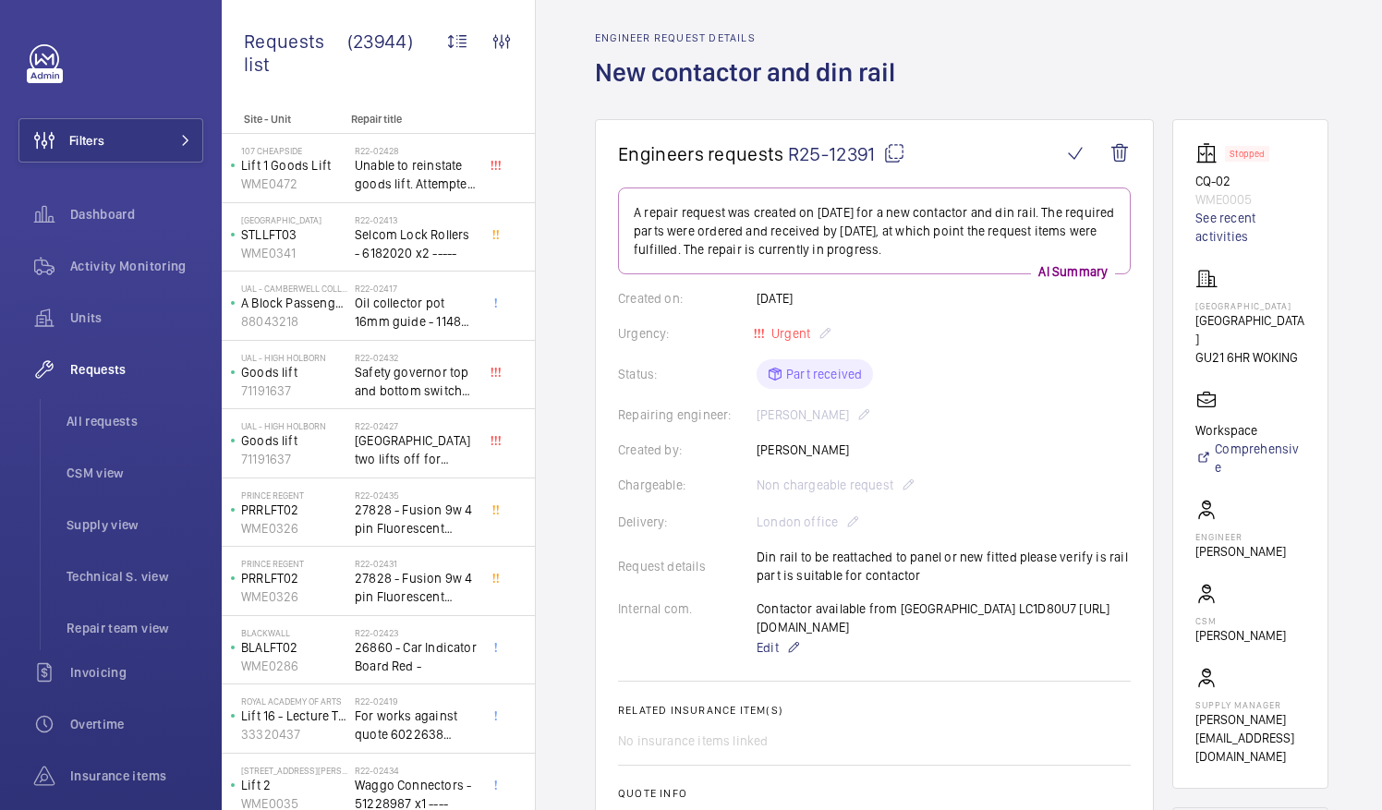
scroll to position [64, 0]
click at [894, 152] on mat-icon at bounding box center [894, 151] width 22 height 22
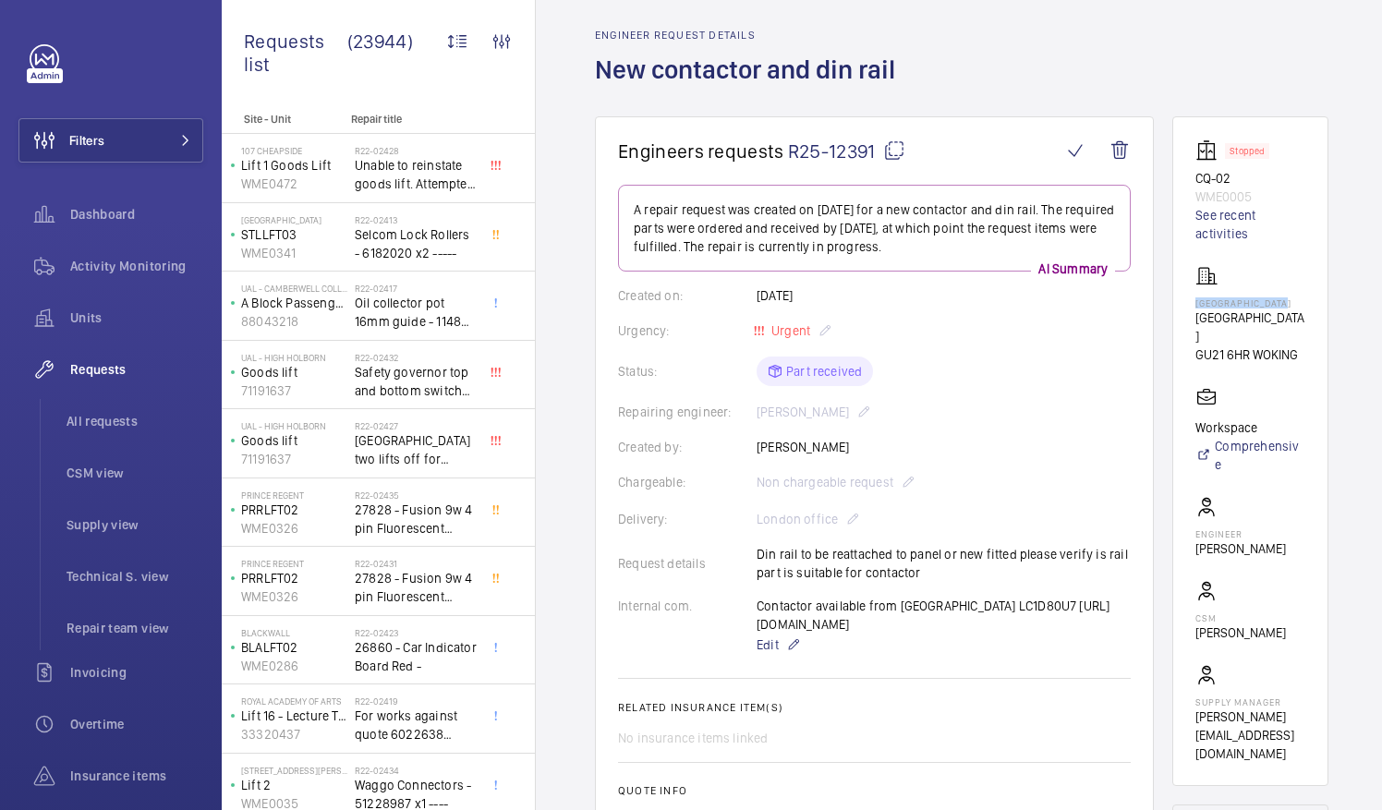
drag, startPoint x: 1218, startPoint y: 298, endPoint x: 1314, endPoint y: 301, distance: 96.1
click at [1306, 301] on p "[GEOGRAPHIC_DATA]" at bounding box center [1251, 303] width 110 height 11
drag, startPoint x: 1314, startPoint y: 301, endPoint x: 1300, endPoint y: 302, distance: 13.9
copy p "[GEOGRAPHIC_DATA]"
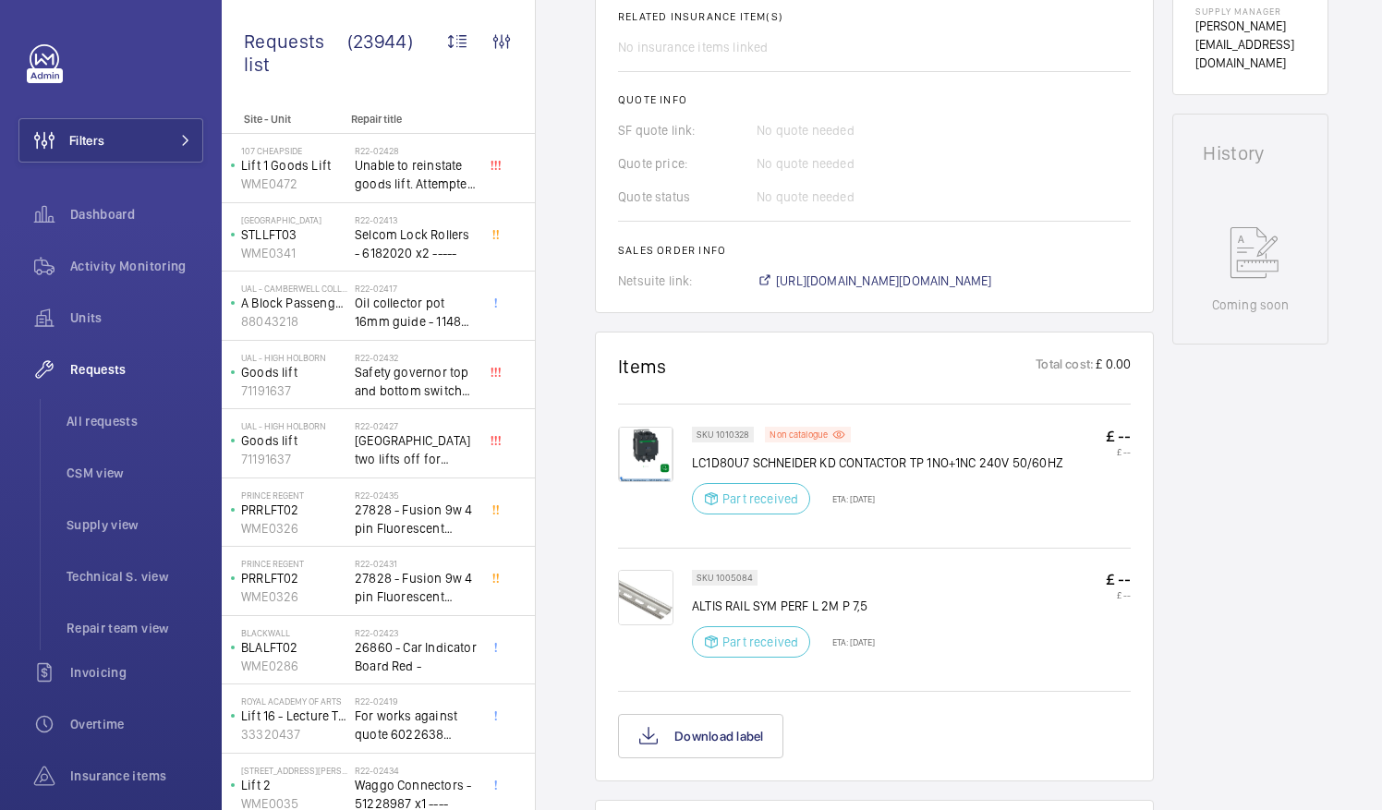
scroll to position [760, 0]
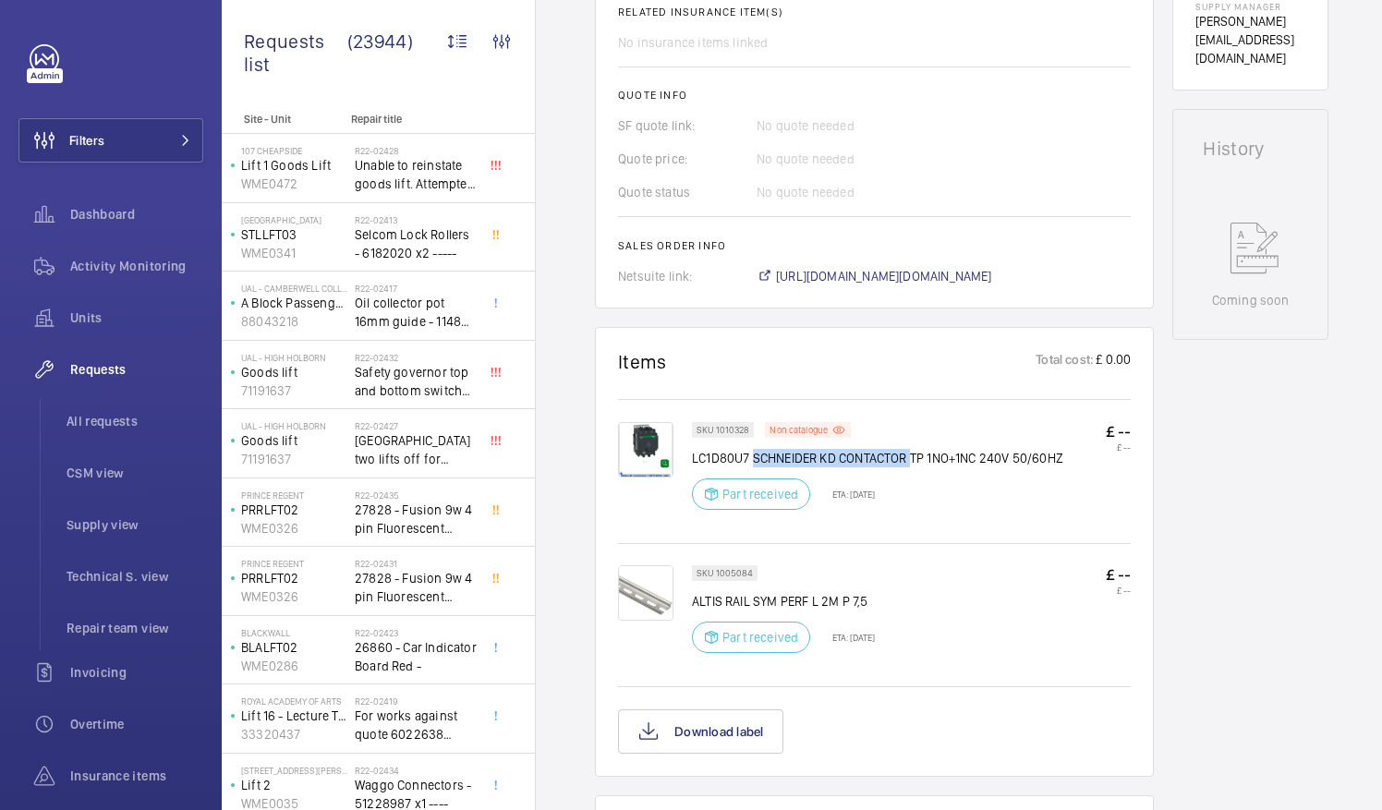
drag, startPoint x: 755, startPoint y: 473, endPoint x: 911, endPoint y: 482, distance: 156.4
click at [911, 468] on p "LC1D80U7 SCHNEIDER KD CONTACTOR TP 1NO+1NC 240V 50/60HZ" at bounding box center [877, 458] width 371 height 18
drag, startPoint x: 911, startPoint y: 482, endPoint x: 894, endPoint y: 474, distance: 18.6
copy p "SCHNEIDER KD CONTACTOR"
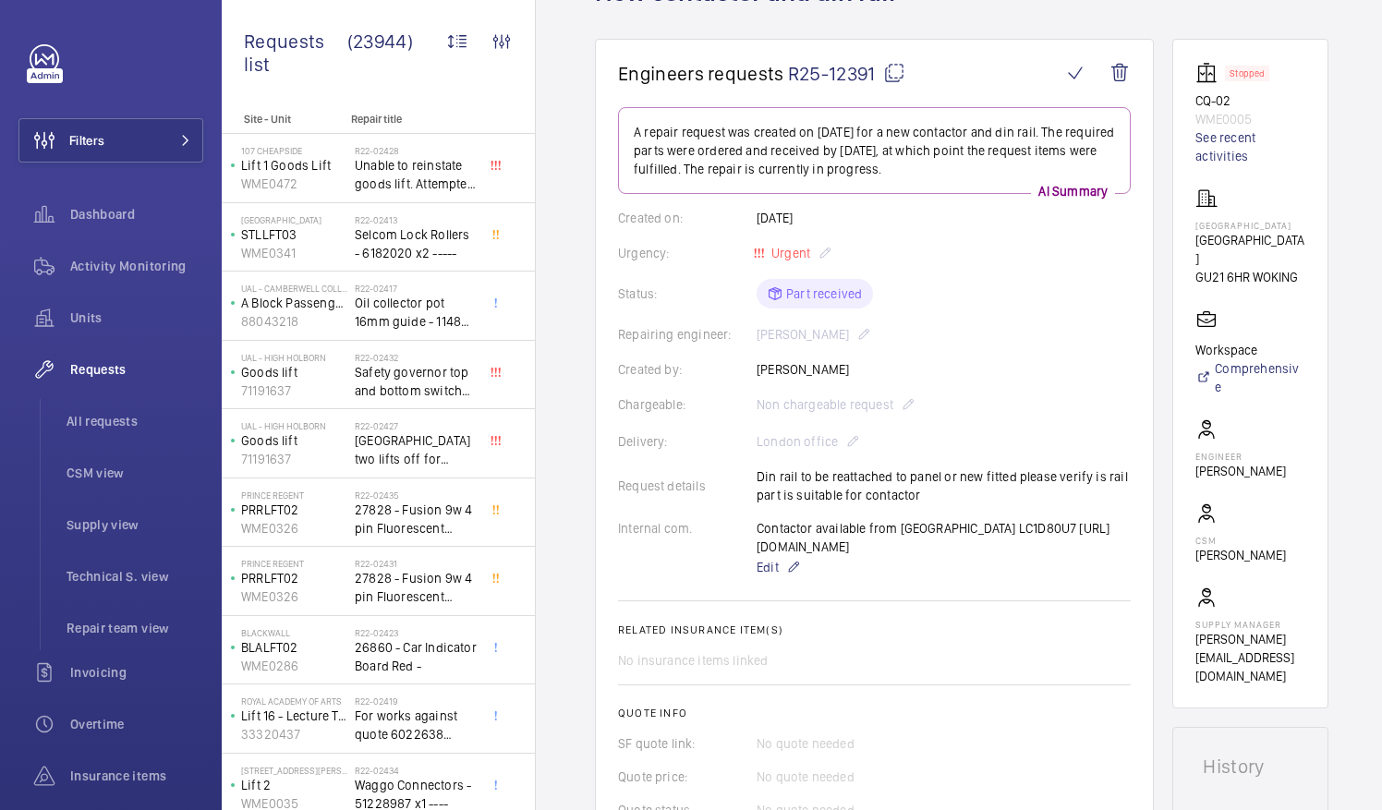
scroll to position [108, 0]
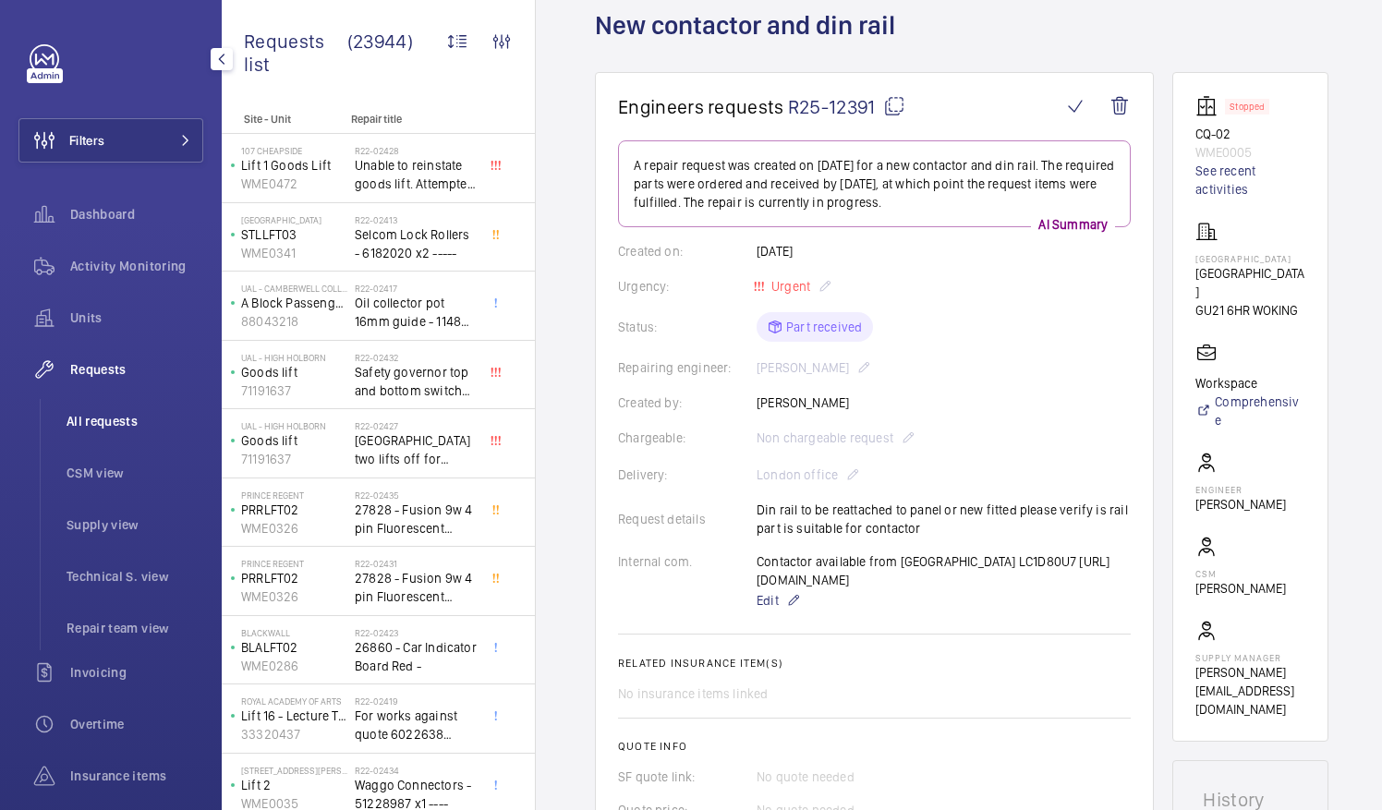
click at [116, 421] on span "All requests" at bounding box center [135, 421] width 137 height 18
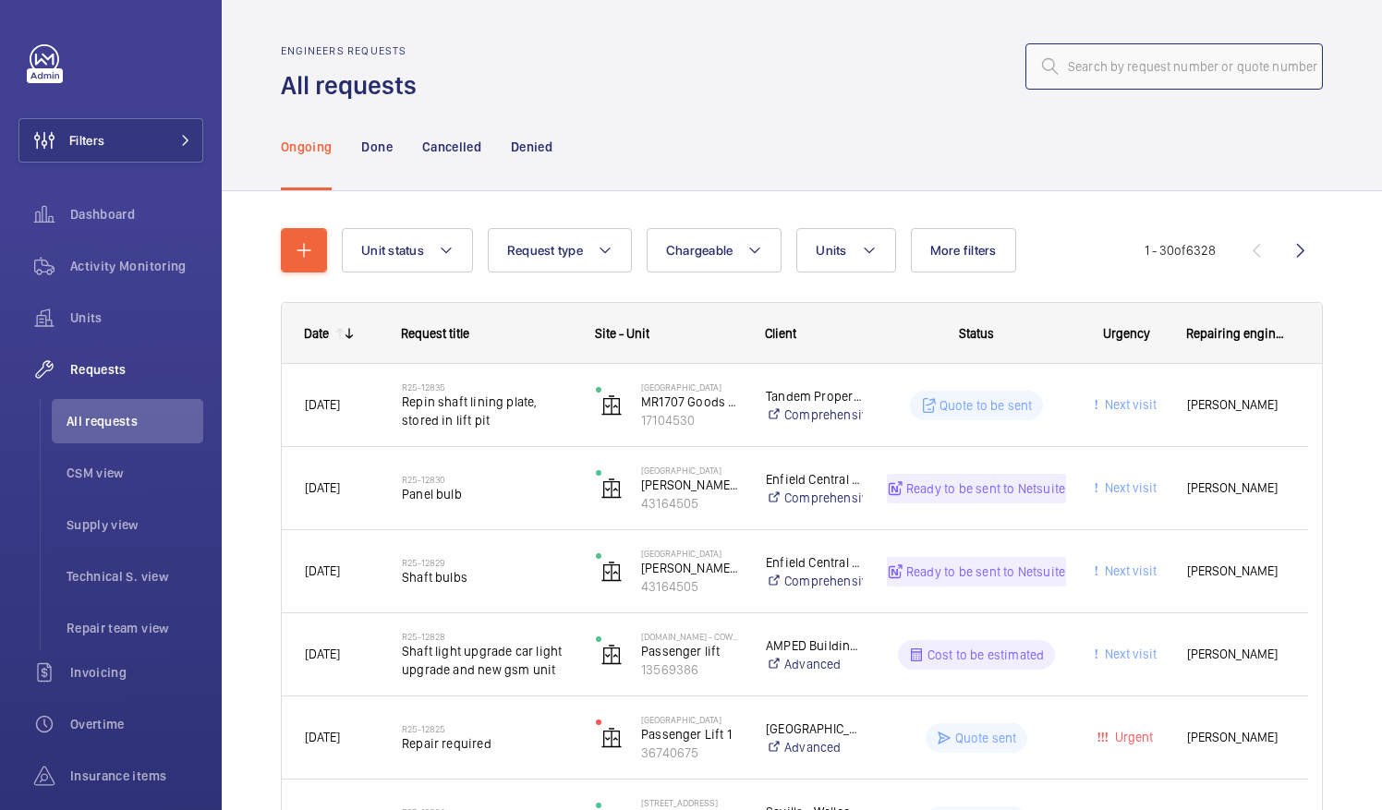
click at [1070, 71] on input "text" at bounding box center [1175, 66] width 298 height 46
paste input "R25-12275"
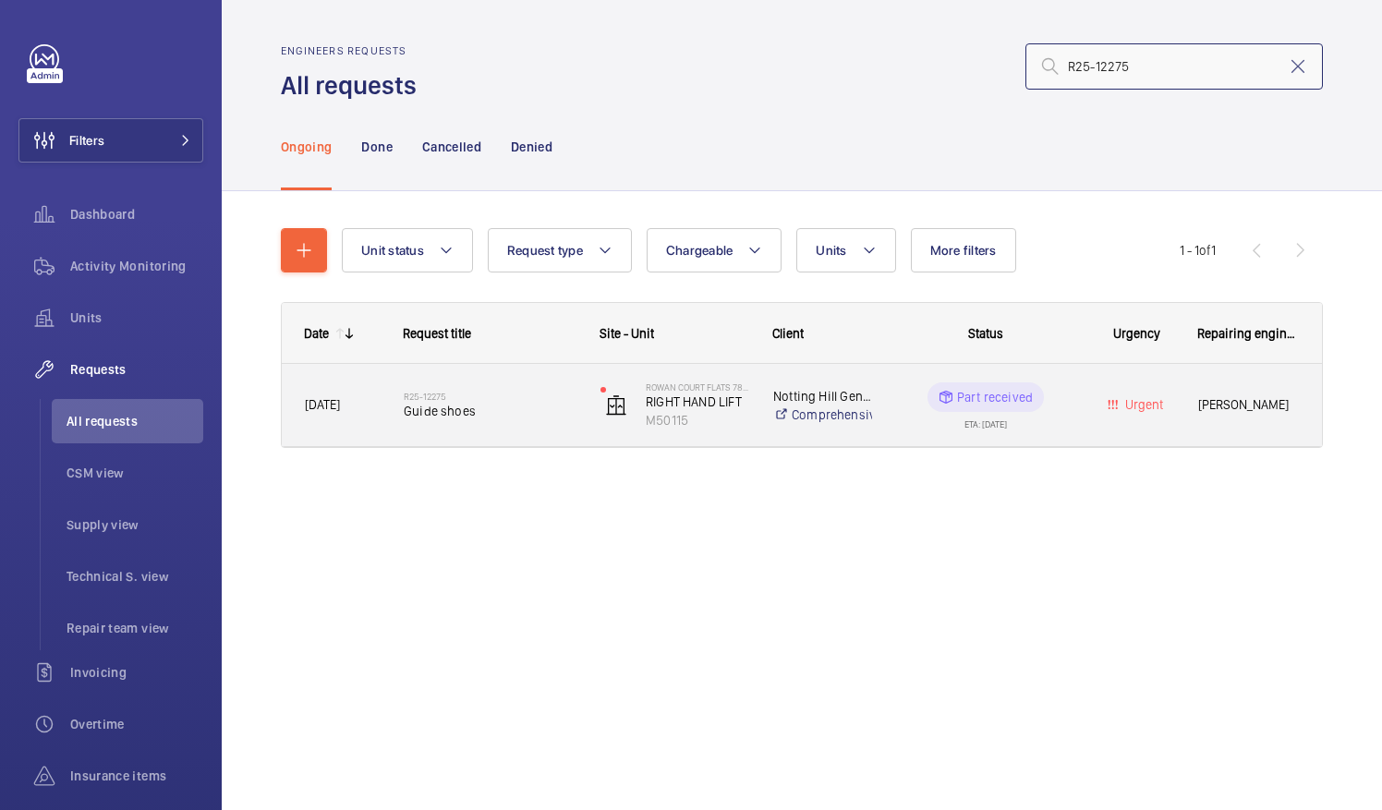
type input "R25-12275"
click at [453, 417] on span "Guide shoes" at bounding box center [490, 411] width 173 height 18
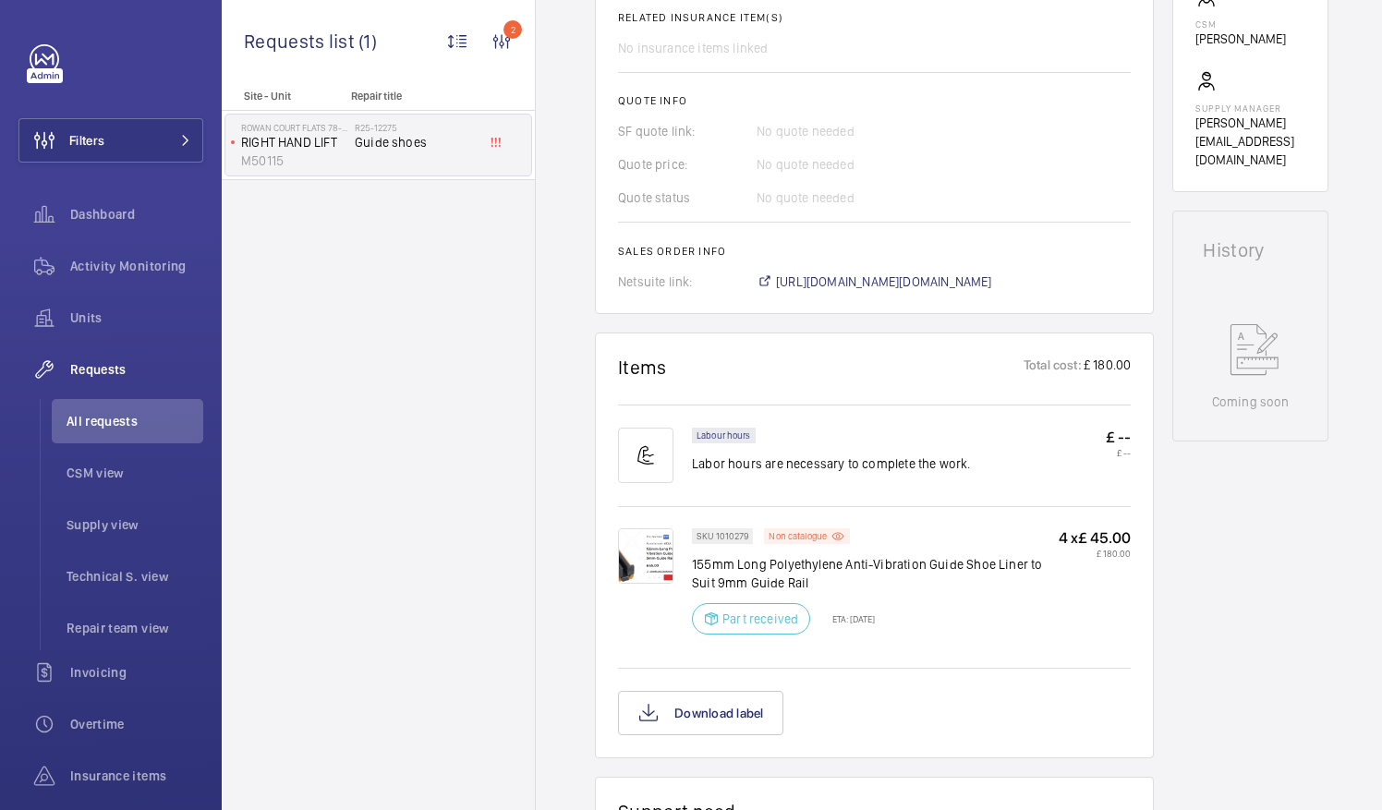
scroll to position [745, 0]
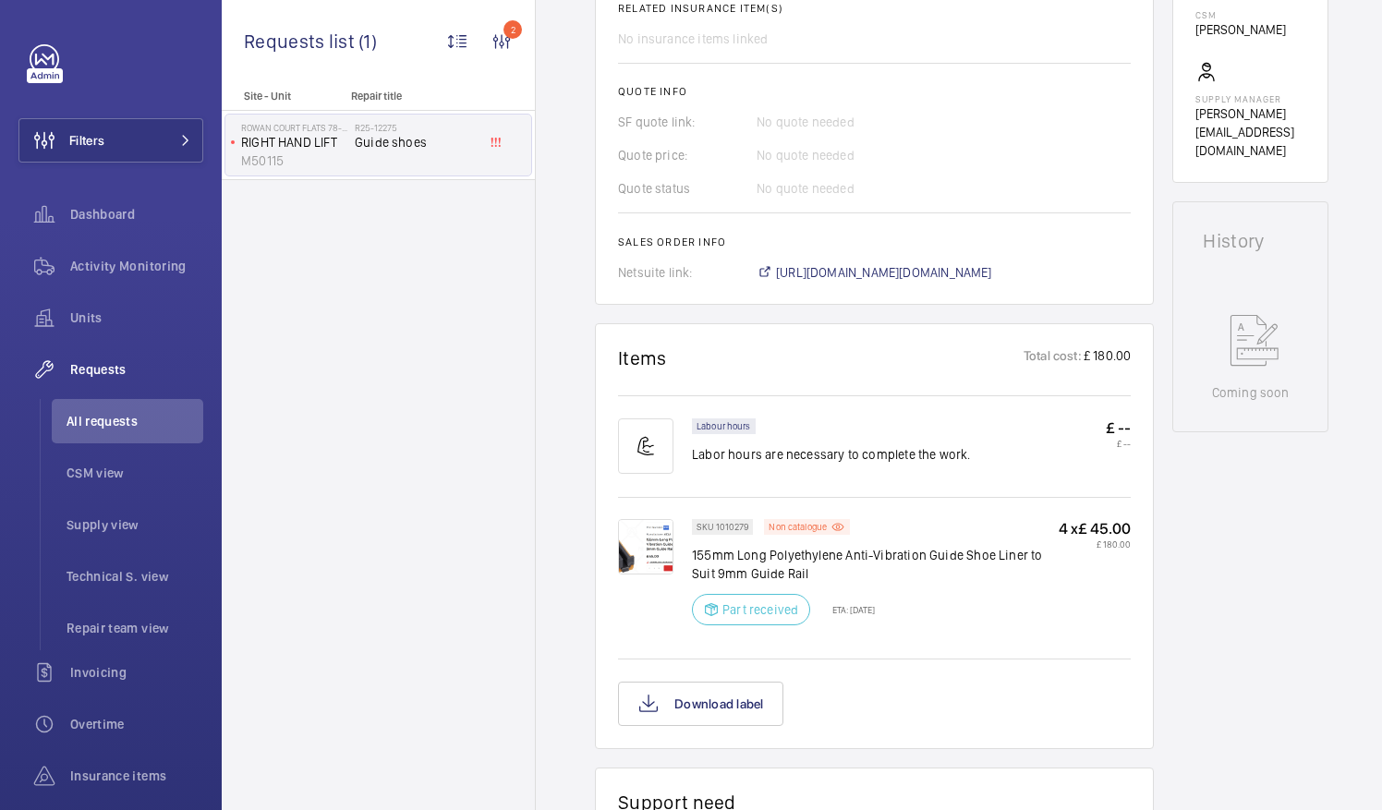
click at [656, 575] on img at bounding box center [645, 546] width 55 height 55
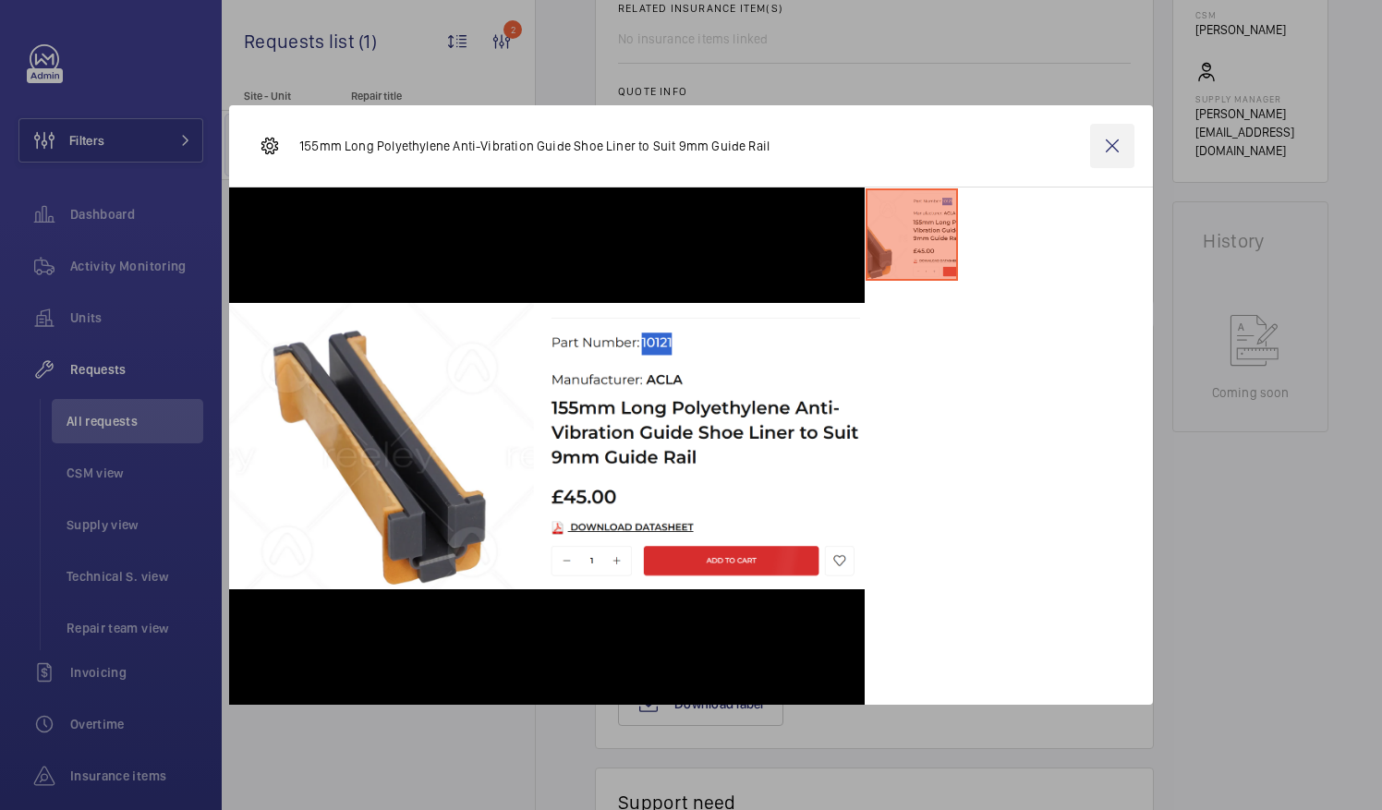
click at [1114, 148] on wm-front-icon-button at bounding box center [1112, 146] width 44 height 44
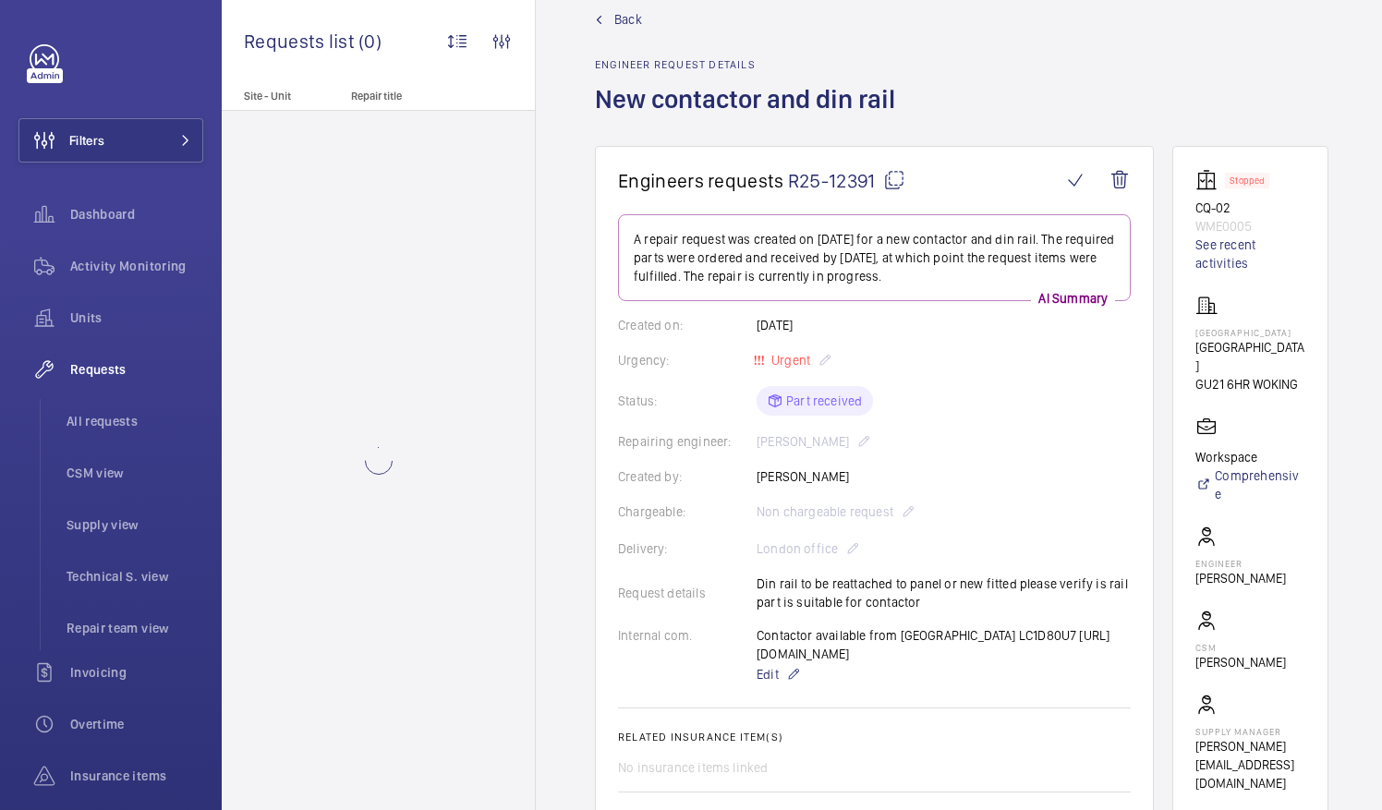
scroll to position [35, 0]
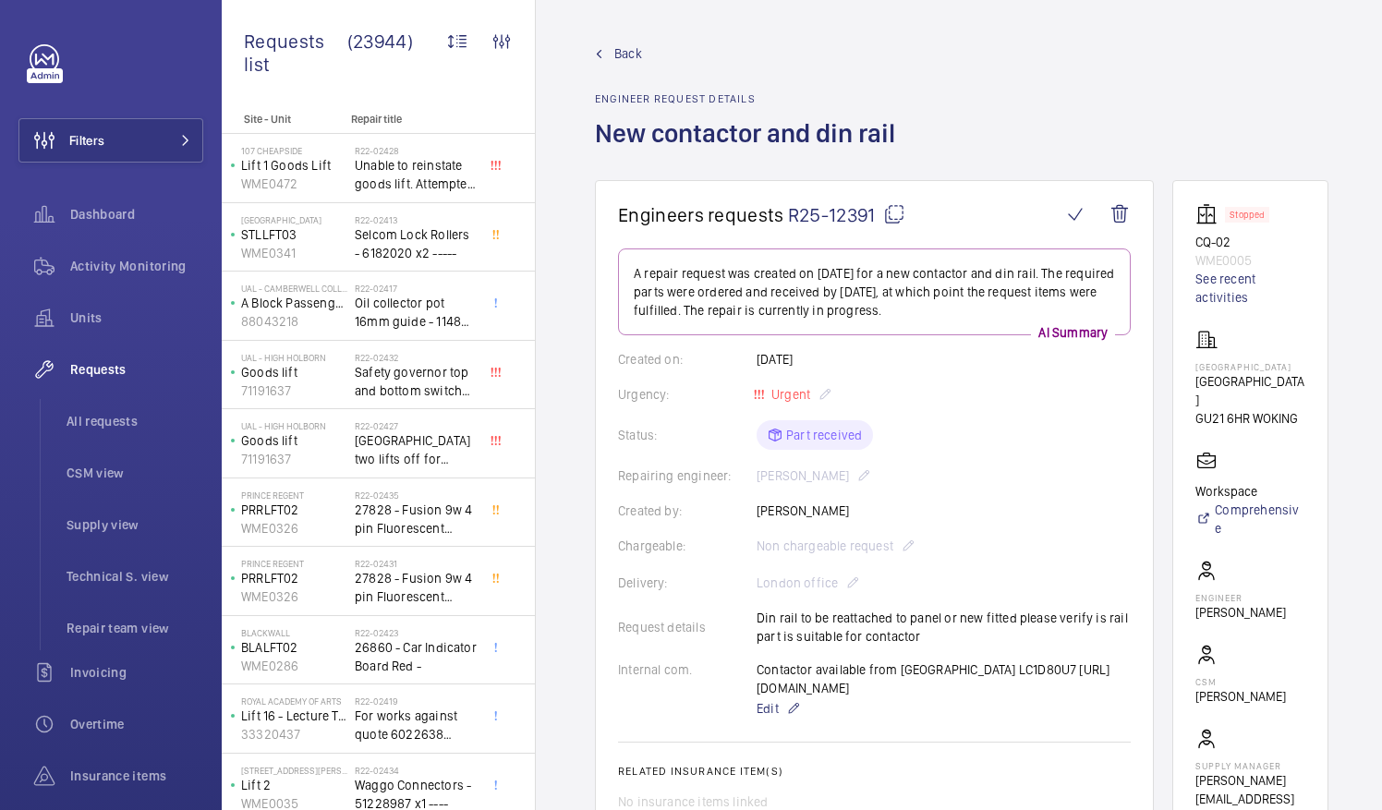
click at [890, 211] on mat-icon at bounding box center [894, 214] width 22 height 22
drag, startPoint x: 1218, startPoint y: 366, endPoint x: 1320, endPoint y: 367, distance: 102.6
click at [1320, 367] on wm-front-card "Stopped CQ-02 WME0005 See recent activities One Crown Square Church Street East…" at bounding box center [1251, 515] width 156 height 670
drag, startPoint x: 1320, startPoint y: 367, endPoint x: 1301, endPoint y: 367, distance: 19.4
copy p "One Crown Square"
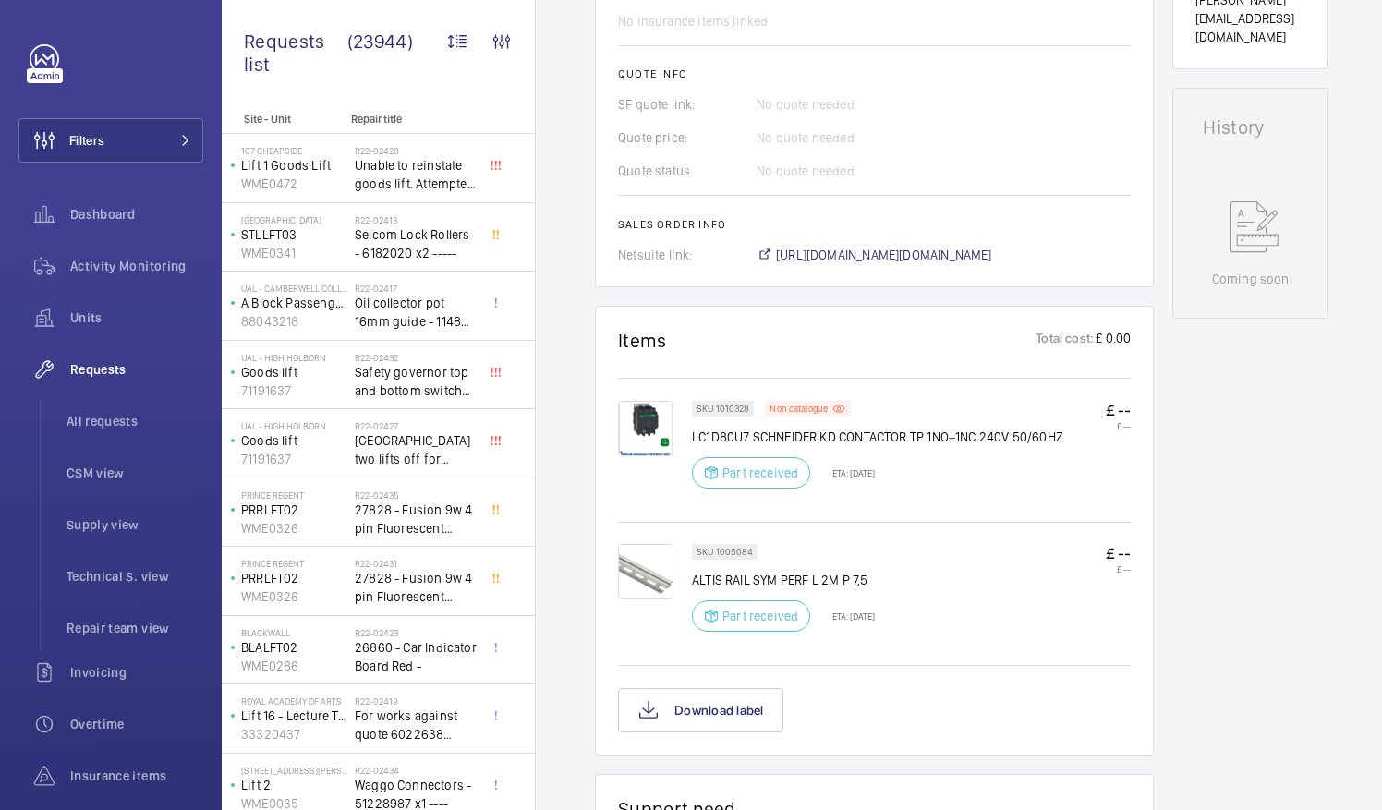
scroll to position [782, 0]
click at [693, 445] on p "LC1D80U7 SCHNEIDER KD CONTACTOR TP 1NO+1NC 240V 50/60HZ" at bounding box center [877, 436] width 371 height 18
drag, startPoint x: 839, startPoint y: 449, endPoint x: 906, endPoint y: 456, distance: 66.9
click at [906, 445] on p "LC1D80U7 SCHNEIDER KD CONTACTOR TP 1NO+1NC 240V 50/60HZ" at bounding box center [877, 436] width 371 height 18
drag, startPoint x: 906, startPoint y: 456, endPoint x: 894, endPoint y: 454, distance: 11.4
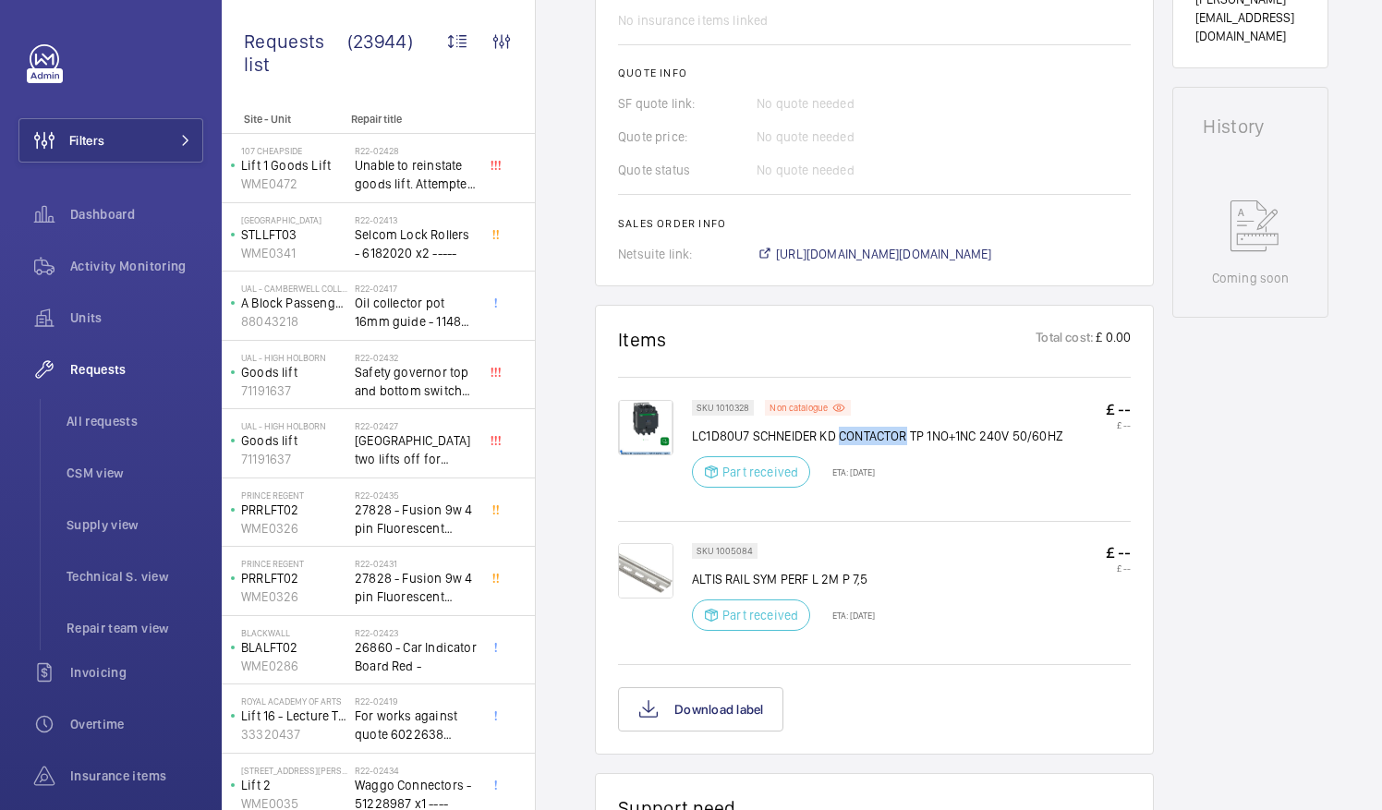
copy p "CONTACTOR"
drag, startPoint x: 728, startPoint y: 593, endPoint x: 778, endPoint y: 599, distance: 50.2
click at [778, 589] on p "ALTIS RAIL SYM PERF L 2M P 7,5" at bounding box center [783, 579] width 183 height 18
drag, startPoint x: 778, startPoint y: 599, endPoint x: 759, endPoint y: 595, distance: 19.8
copy p "RAIL SYM"
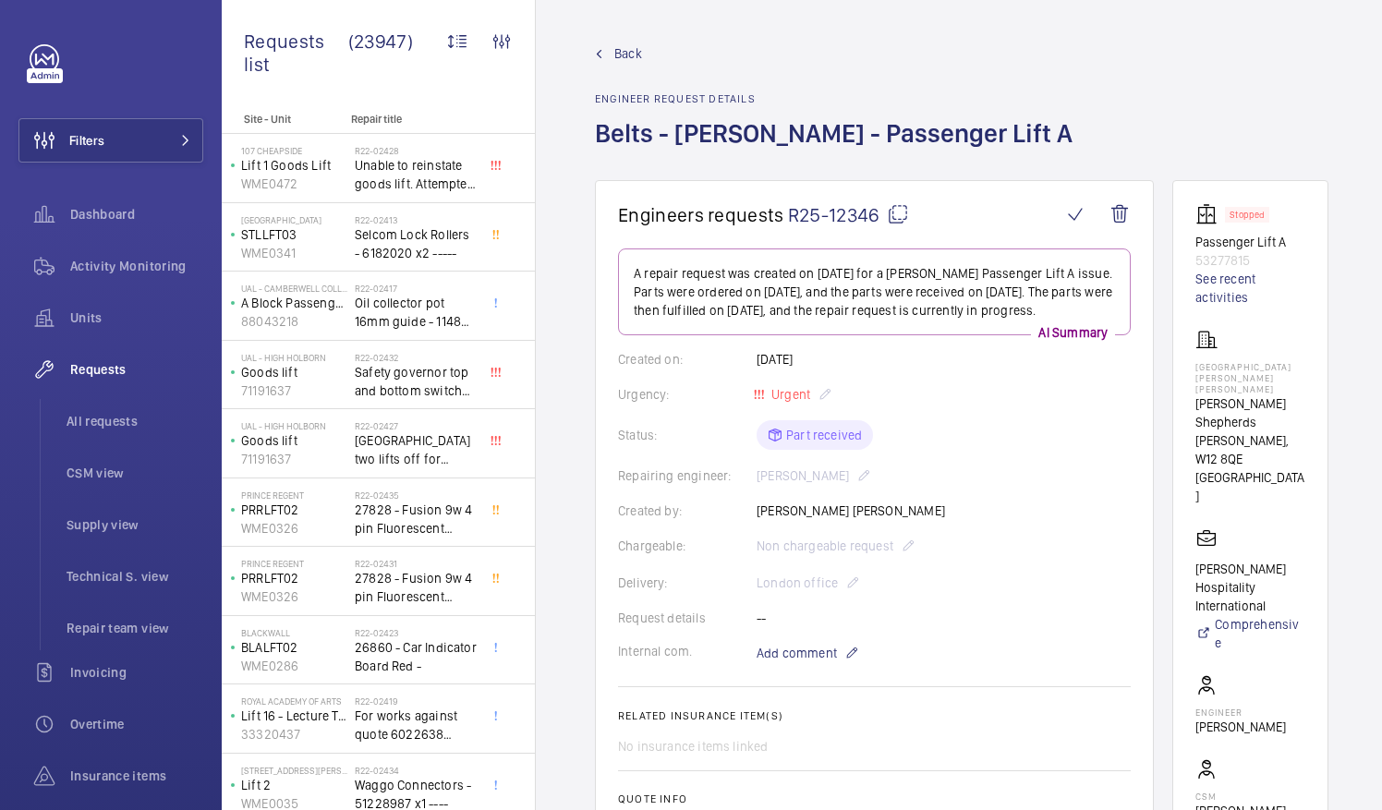
click at [896, 213] on mat-icon at bounding box center [898, 214] width 22 height 22
drag, startPoint x: 1218, startPoint y: 364, endPoint x: 1312, endPoint y: 365, distance: 94.3
click at [1306, 365] on p "Shepherds Bush Dorsett Hotel" at bounding box center [1251, 377] width 110 height 33
drag, startPoint x: 1312, startPoint y: 365, endPoint x: 1282, endPoint y: 363, distance: 30.5
copy p "Shepherds Bush"
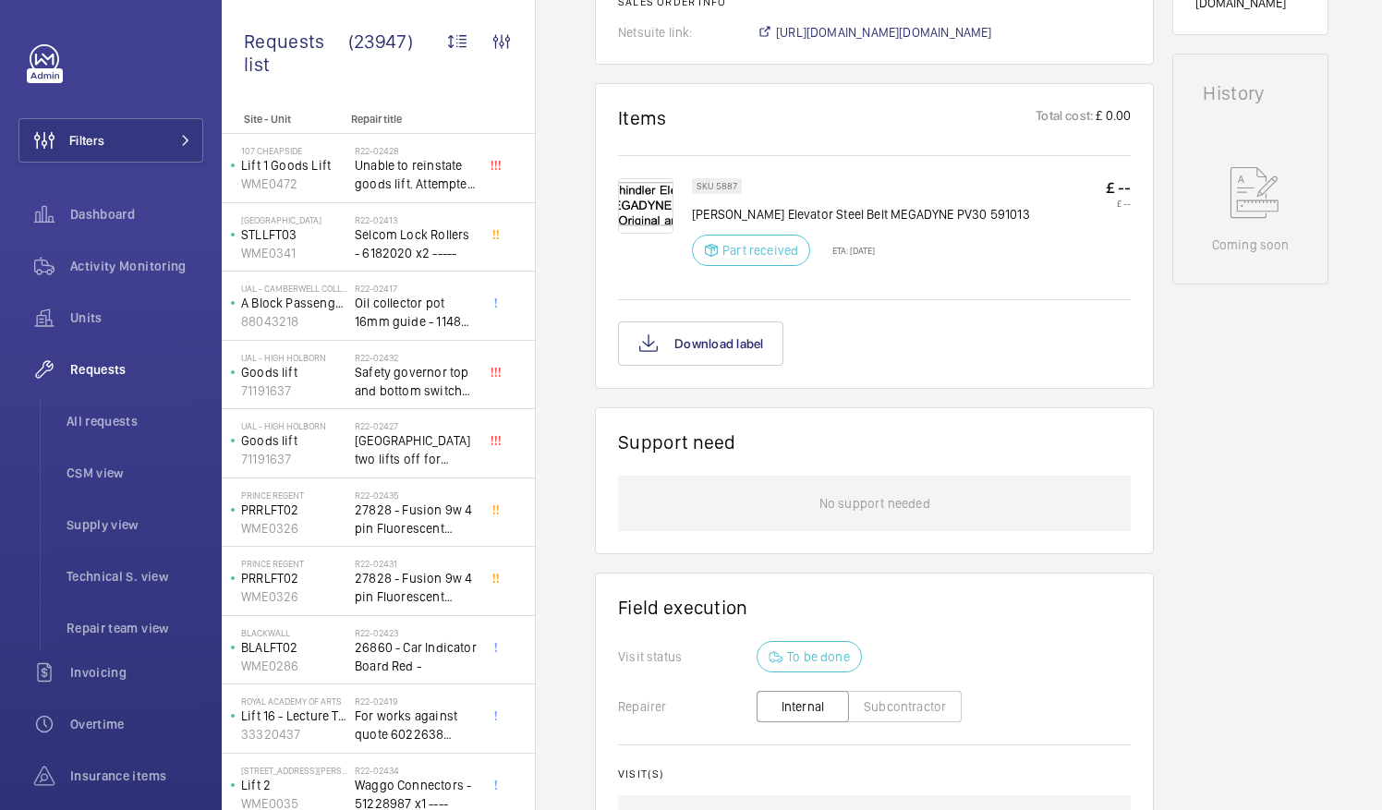
scroll to position [951, 0]
click at [691, 209] on div at bounding box center [655, 225] width 74 height 99
drag, startPoint x: 691, startPoint y: 204, endPoint x: 826, endPoint y: 209, distance: 135.0
click at [826, 209] on p "Schindler Elevator Steel Belt MEGADYNE PV30 591013" at bounding box center [861, 211] width 338 height 18
drag, startPoint x: 826, startPoint y: 209, endPoint x: 816, endPoint y: 209, distance: 10.2
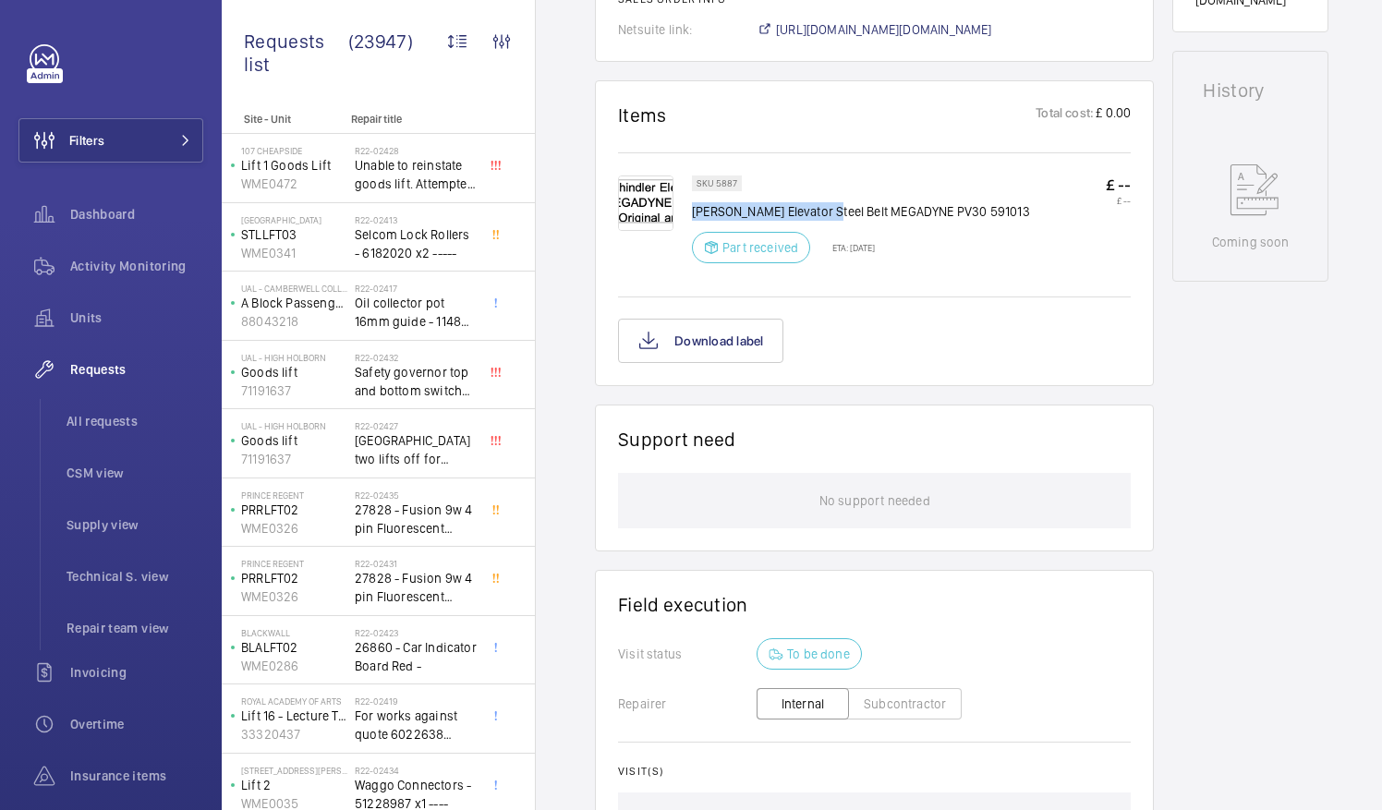
copy p "Schindler Elevator Steel"
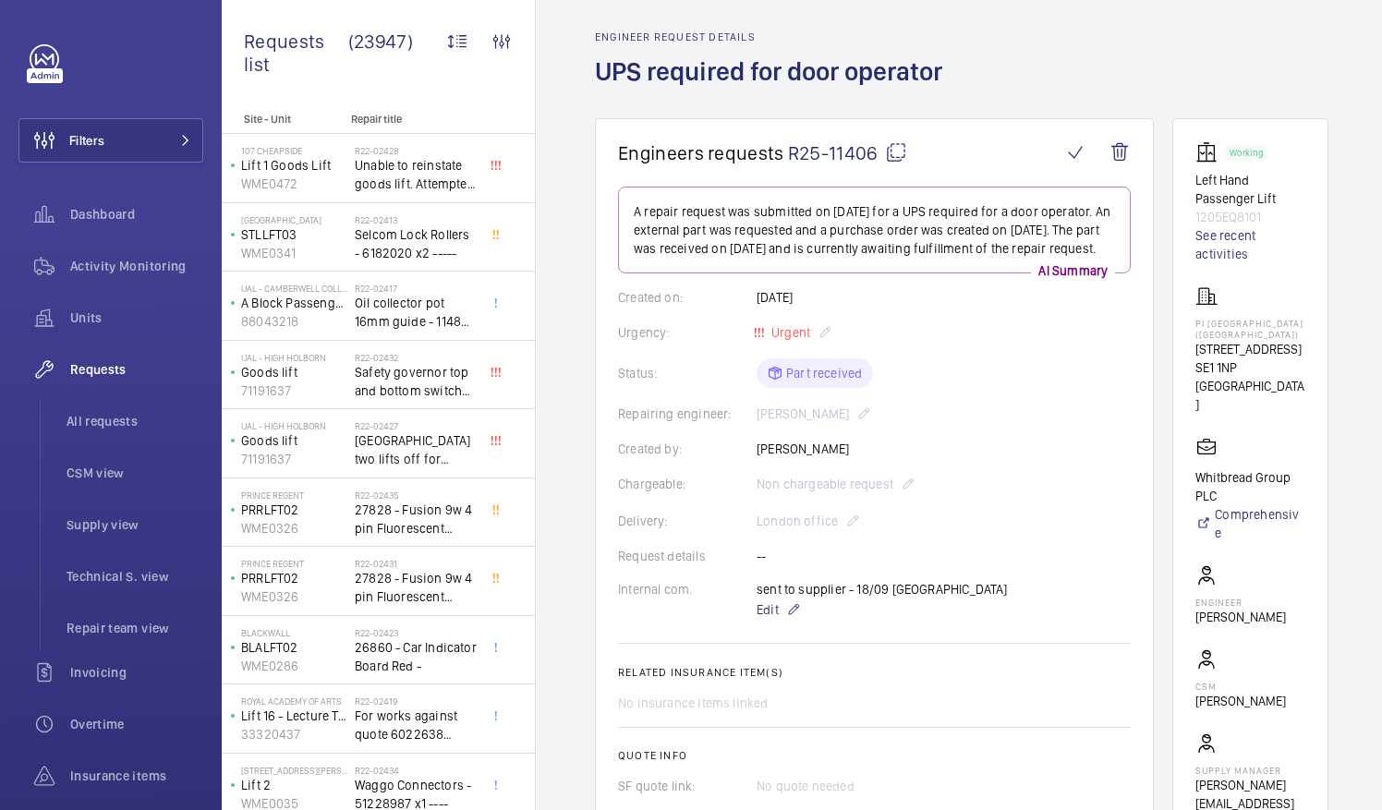
scroll to position [75, 0]
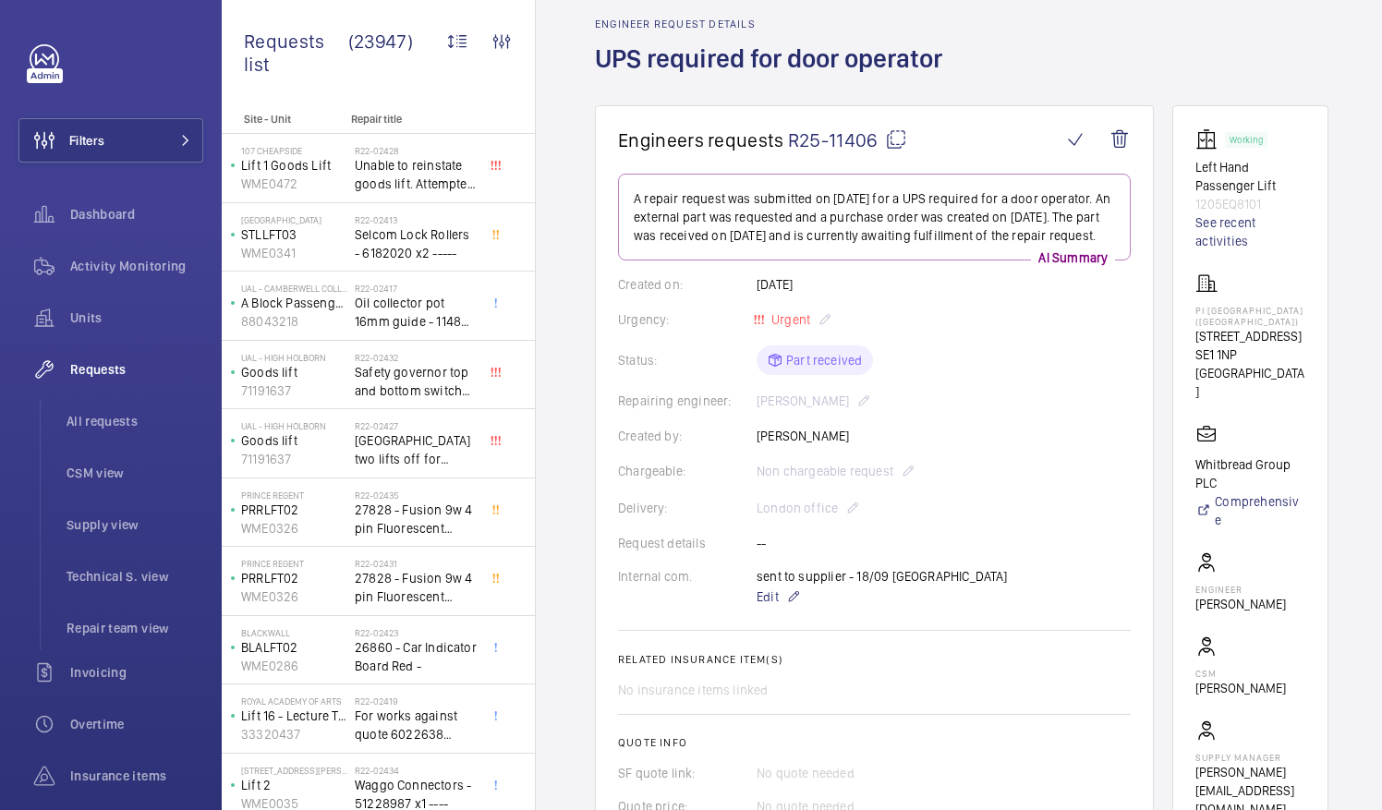
click at [896, 137] on mat-icon at bounding box center [896, 139] width 22 height 22
drag, startPoint x: 1218, startPoint y: 309, endPoint x: 1278, endPoint y: 315, distance: 60.4
click at [1278, 315] on p "PI [GEOGRAPHIC_DATA] ([GEOGRAPHIC_DATA])" at bounding box center [1251, 316] width 110 height 22
drag, startPoint x: 1278, startPoint y: 315, endPoint x: 1253, endPoint y: 314, distance: 25.0
copy p "PI [GEOGRAPHIC_DATA]"
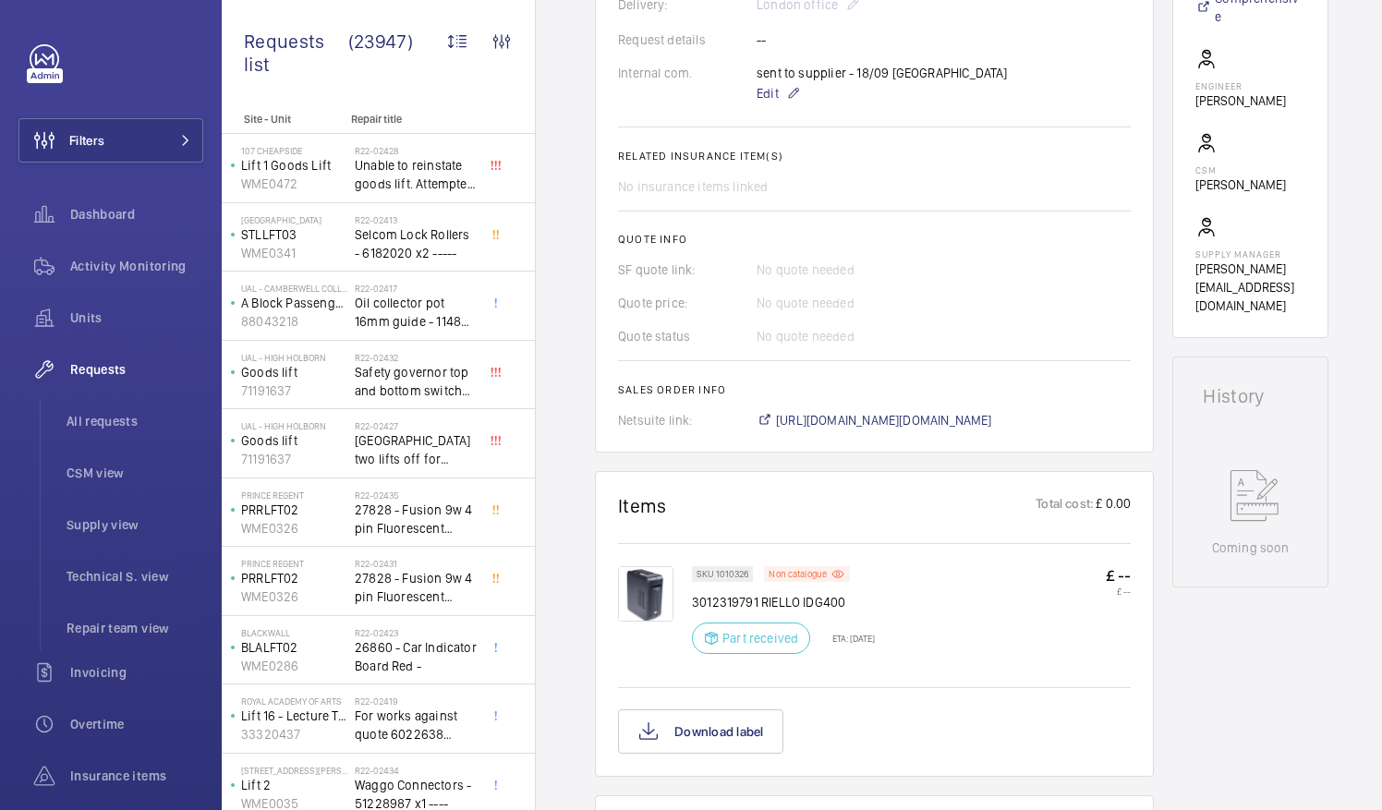
scroll to position [579, 0]
drag, startPoint x: 693, startPoint y: 599, endPoint x: 845, endPoint y: 599, distance: 151.5
click at [845, 599] on p "3012319791 RIELLO IDG400" at bounding box center [783, 601] width 183 height 18
drag, startPoint x: 845, startPoint y: 599, endPoint x: 833, endPoint y: 600, distance: 12.0
copy p "3012319791 RIELLO IDG400"
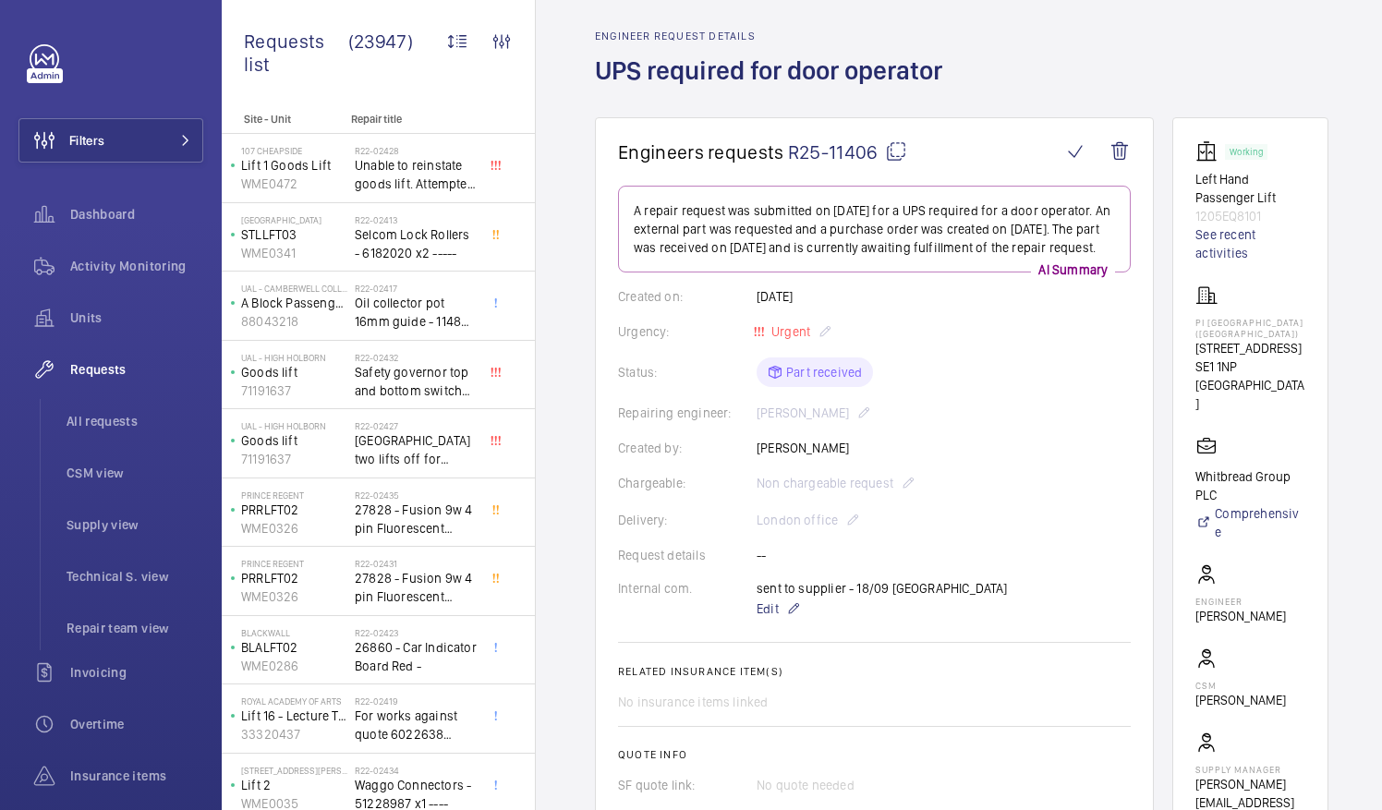
scroll to position [62, 0]
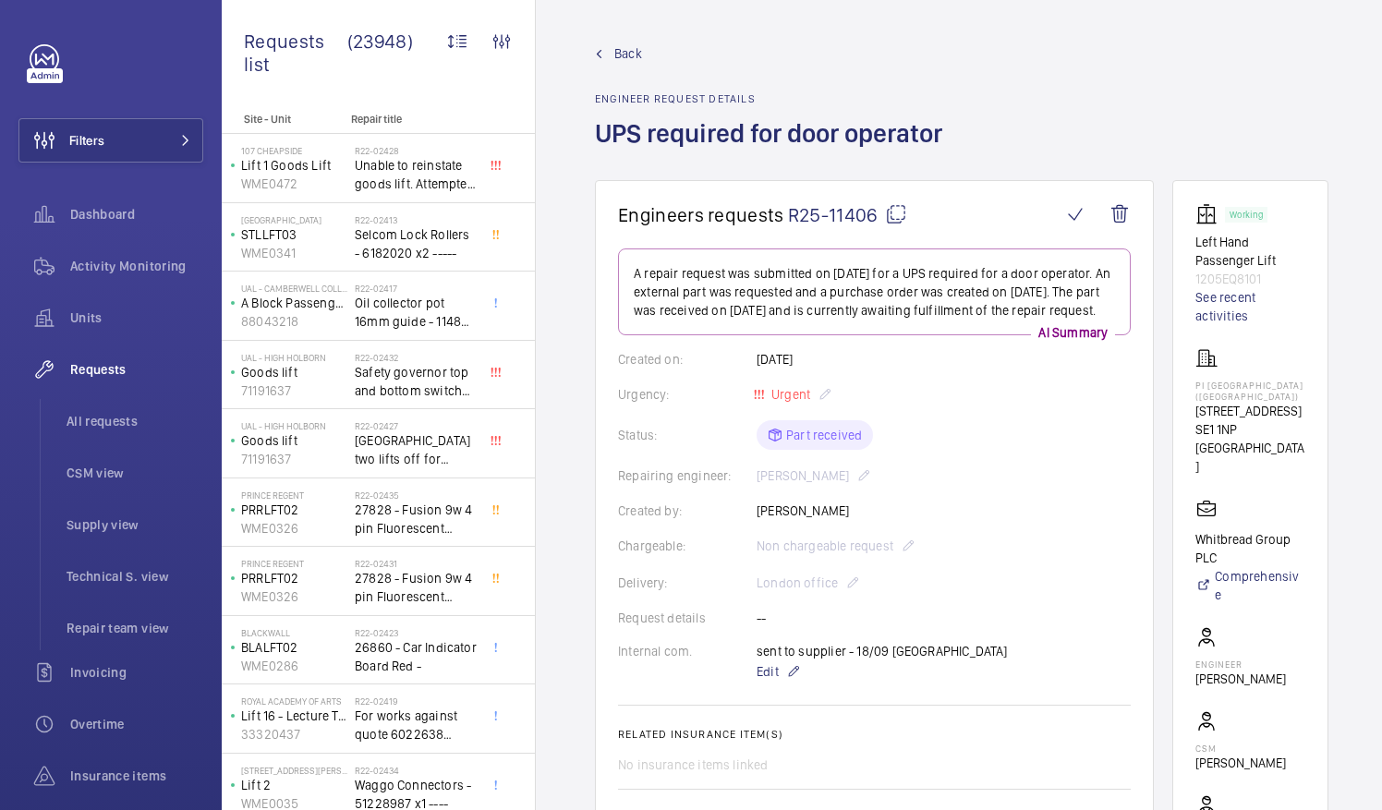
scroll to position [142, 0]
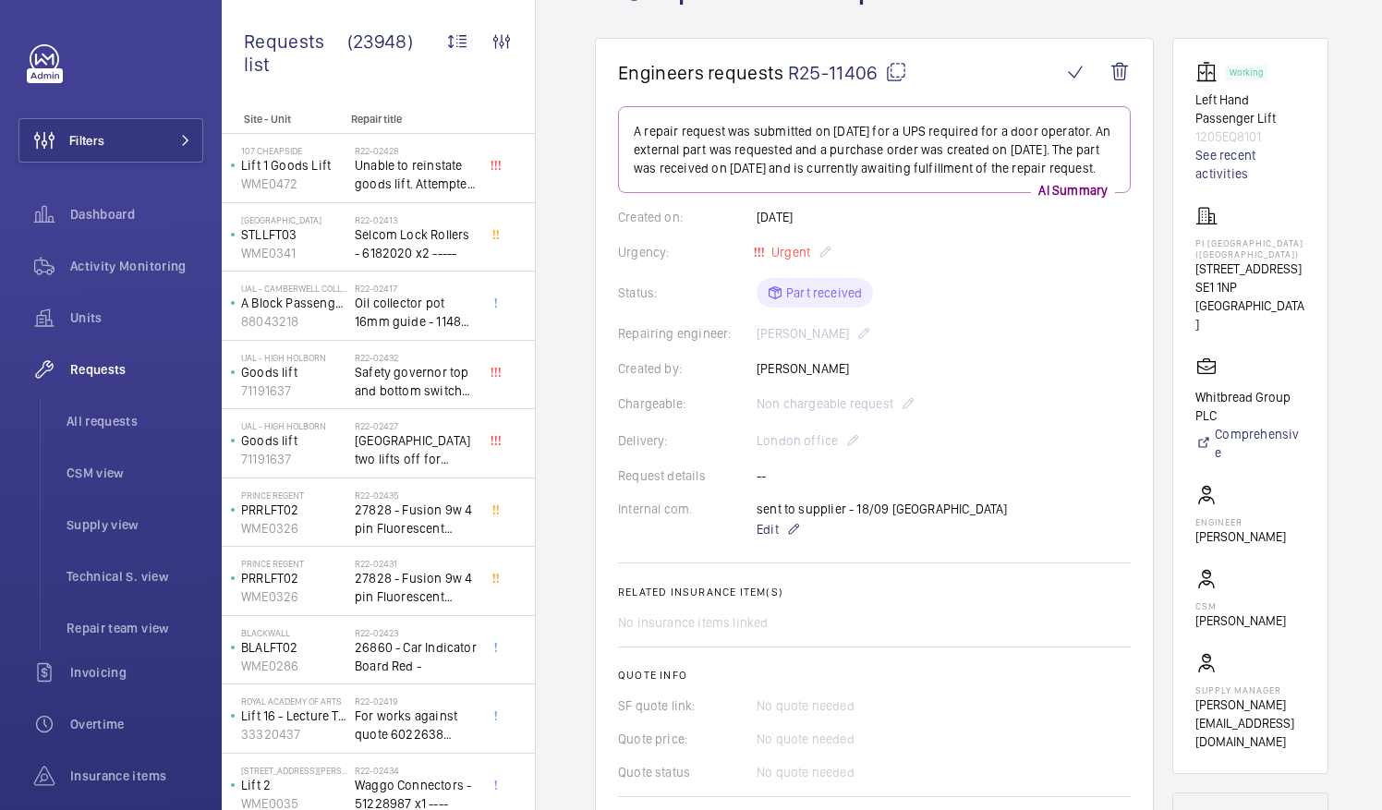
drag, startPoint x: 902, startPoint y: 456, endPoint x: 1000, endPoint y: 541, distance: 129.7
click at [1000, 541] on wm-front-card-body "A repair request was submitted on [DATE] for a UPS required for a door operator…" at bounding box center [874, 486] width 513 height 760
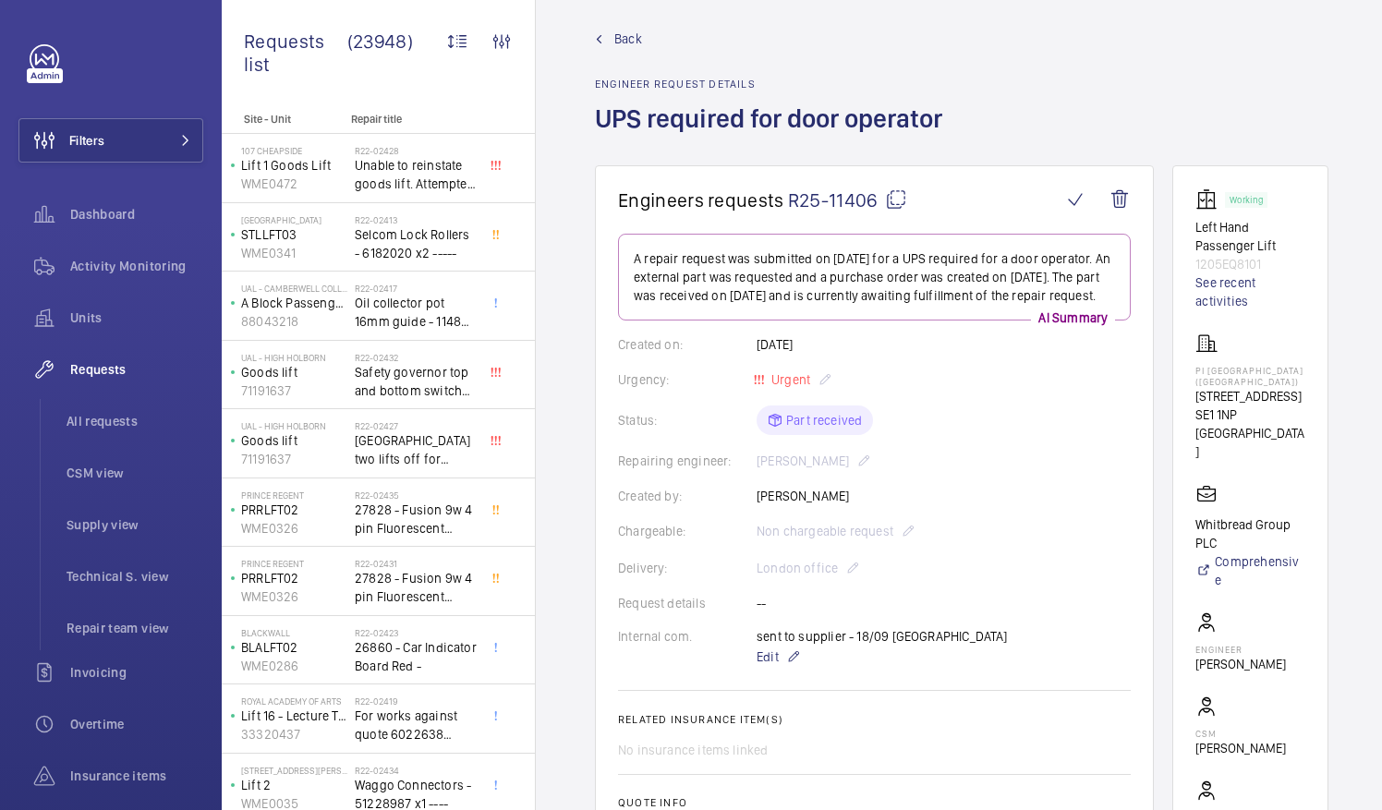
scroll to position [14, 0]
click at [894, 198] on mat-icon at bounding box center [896, 200] width 22 height 22
drag, startPoint x: 1216, startPoint y: 367, endPoint x: 1281, endPoint y: 379, distance: 65.8
click at [1281, 379] on p "PI [GEOGRAPHIC_DATA] ([GEOGRAPHIC_DATA])" at bounding box center [1251, 377] width 110 height 22
drag, startPoint x: 1281, startPoint y: 379, endPoint x: 1246, endPoint y: 380, distance: 34.2
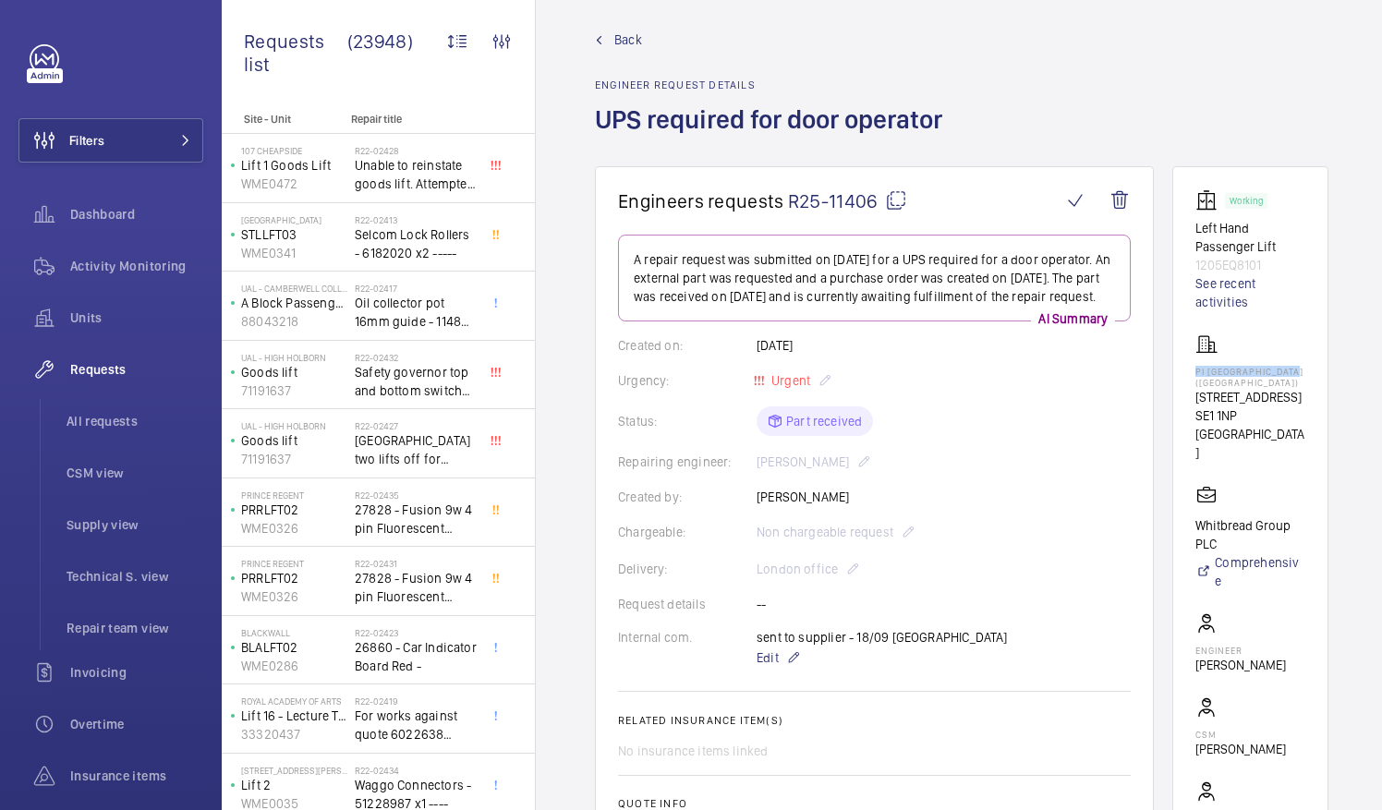
copy p "PI [GEOGRAPHIC_DATA]"
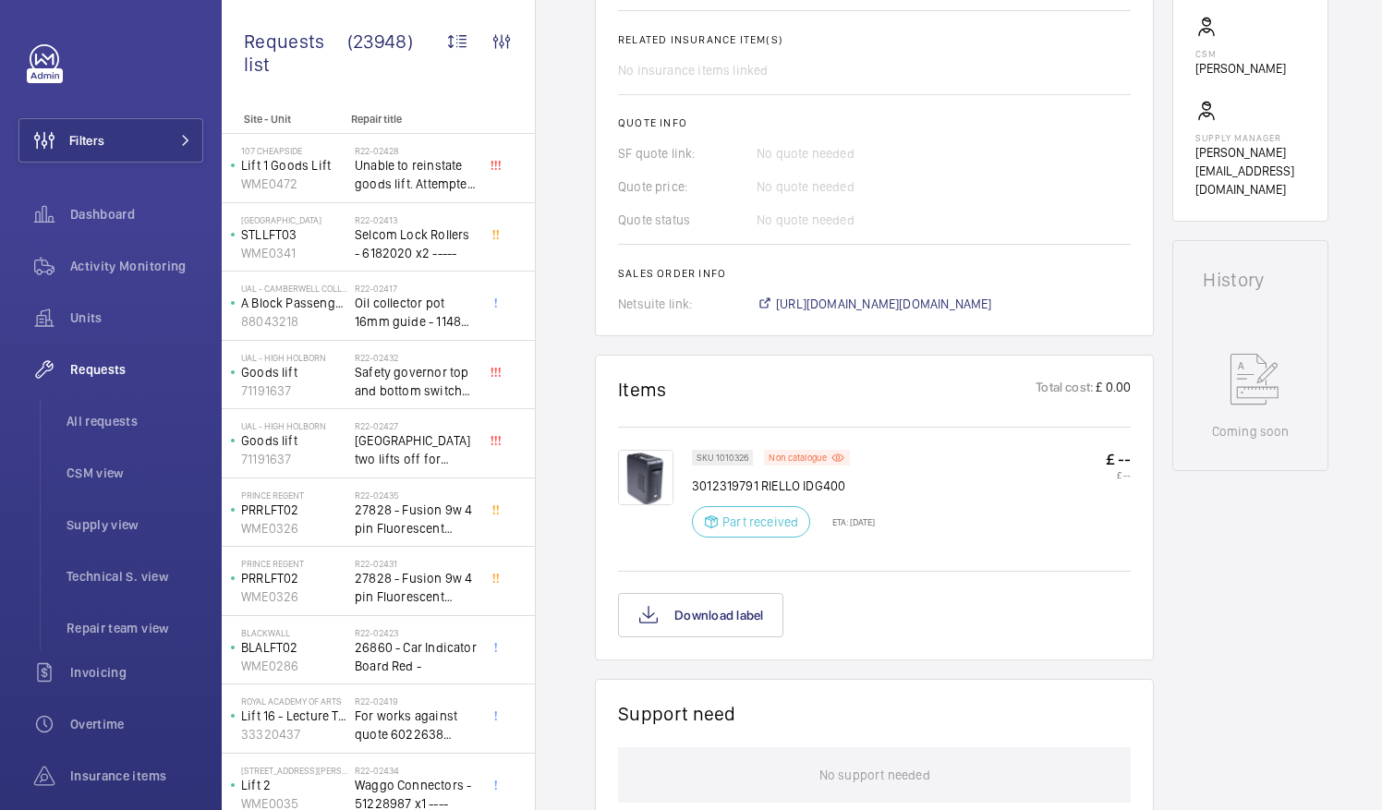
scroll to position [696, 0]
drag, startPoint x: 761, startPoint y: 483, endPoint x: 799, endPoint y: 483, distance: 37.9
click at [799, 483] on p "3012319791 RIELLO IDG400" at bounding box center [783, 485] width 183 height 18
copy p "RIELLO"
